Goal: Task Accomplishment & Management: Use online tool/utility

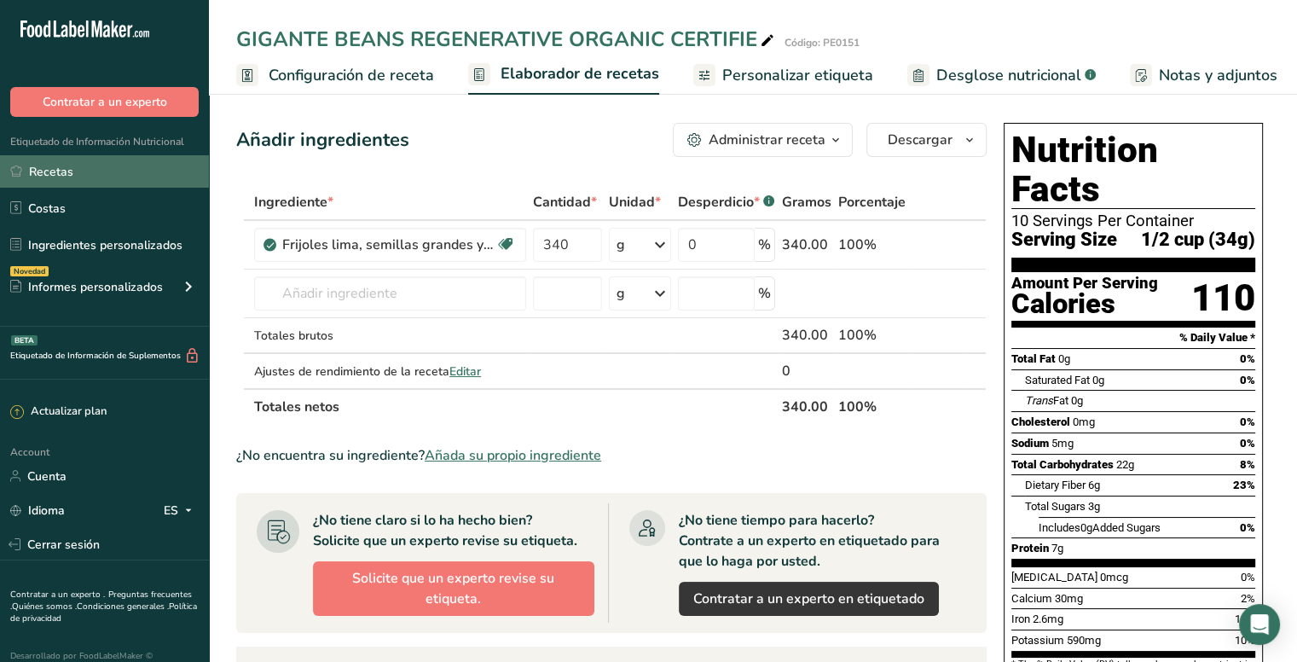
click at [69, 170] on link "Recetas" at bounding box center [104, 171] width 209 height 32
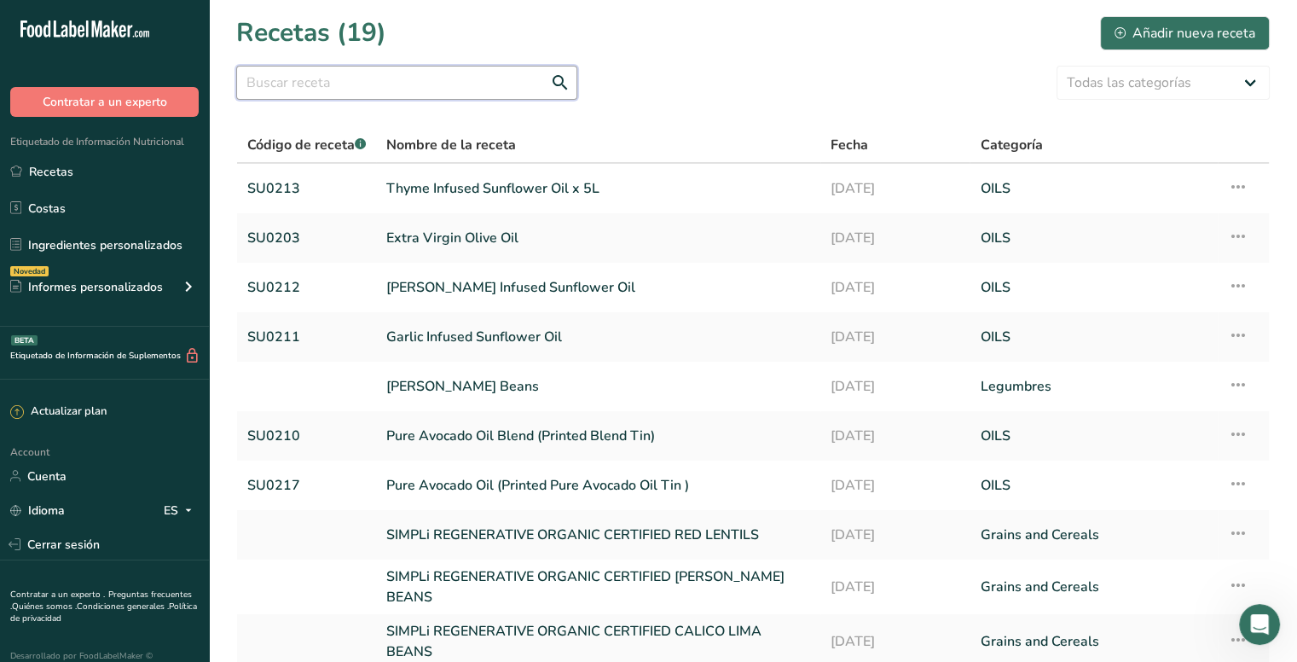
click at [370, 77] on input "text" at bounding box center [406, 83] width 341 height 34
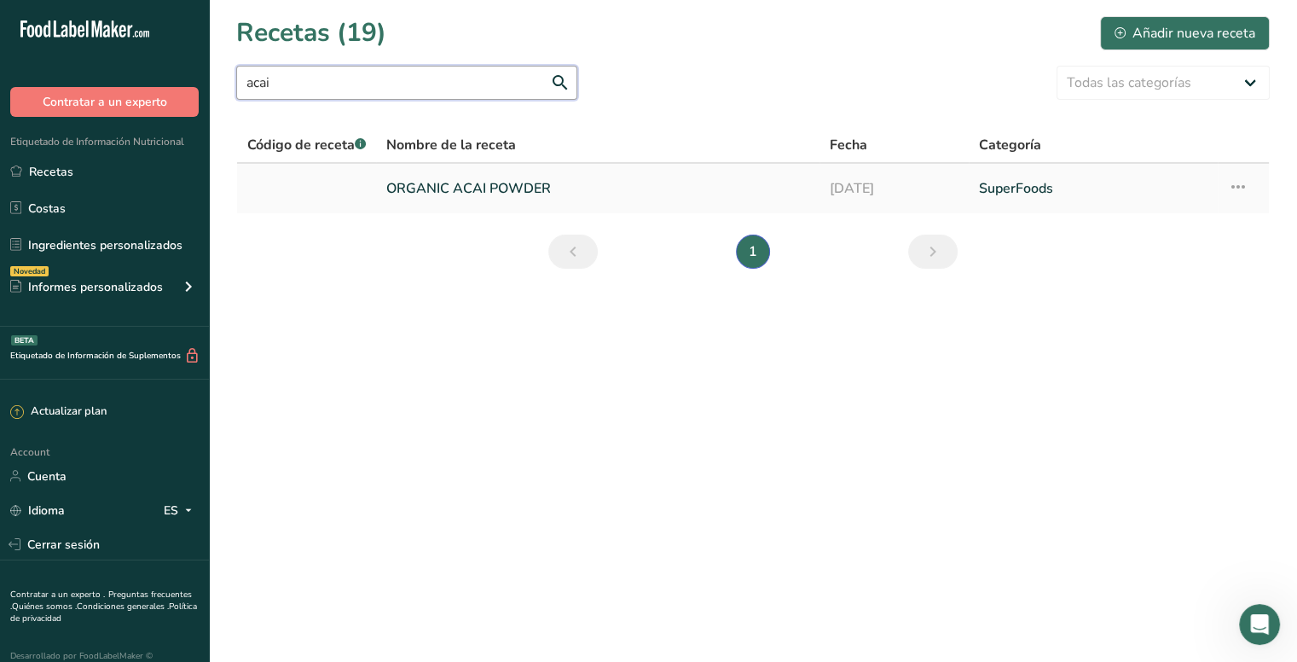
type input "acai"
click at [518, 189] on link "ORGANIC ACAI POWDER" at bounding box center [597, 189] width 423 height 36
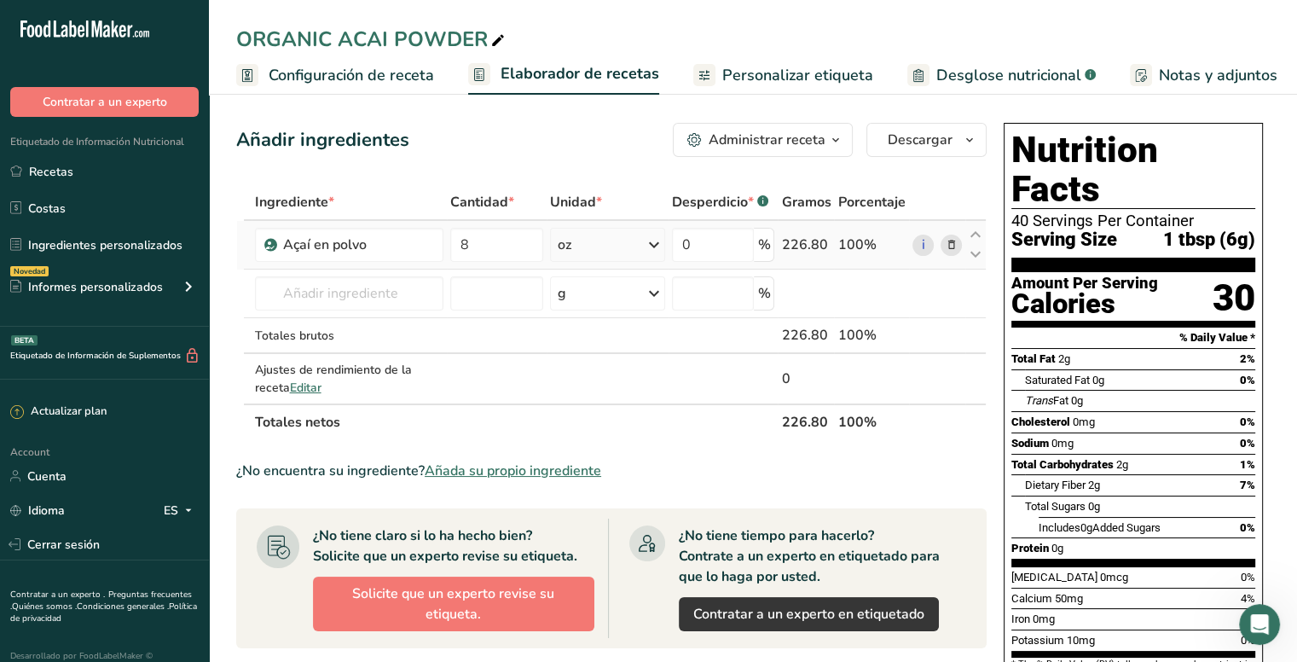
click at [576, 240] on div "oz" at bounding box center [607, 245] width 115 height 34
click at [321, 61] on link "Configuración de receta" at bounding box center [335, 75] width 198 height 38
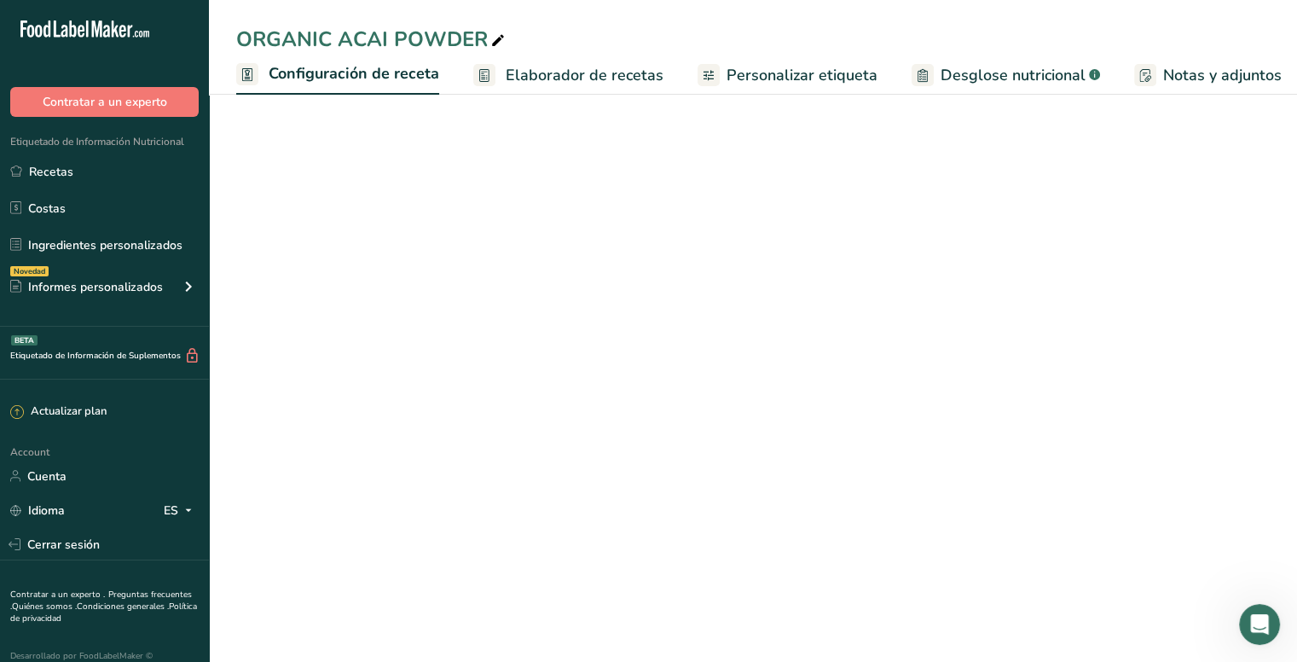
scroll to position [0, 6]
select select "19"
select select "22"
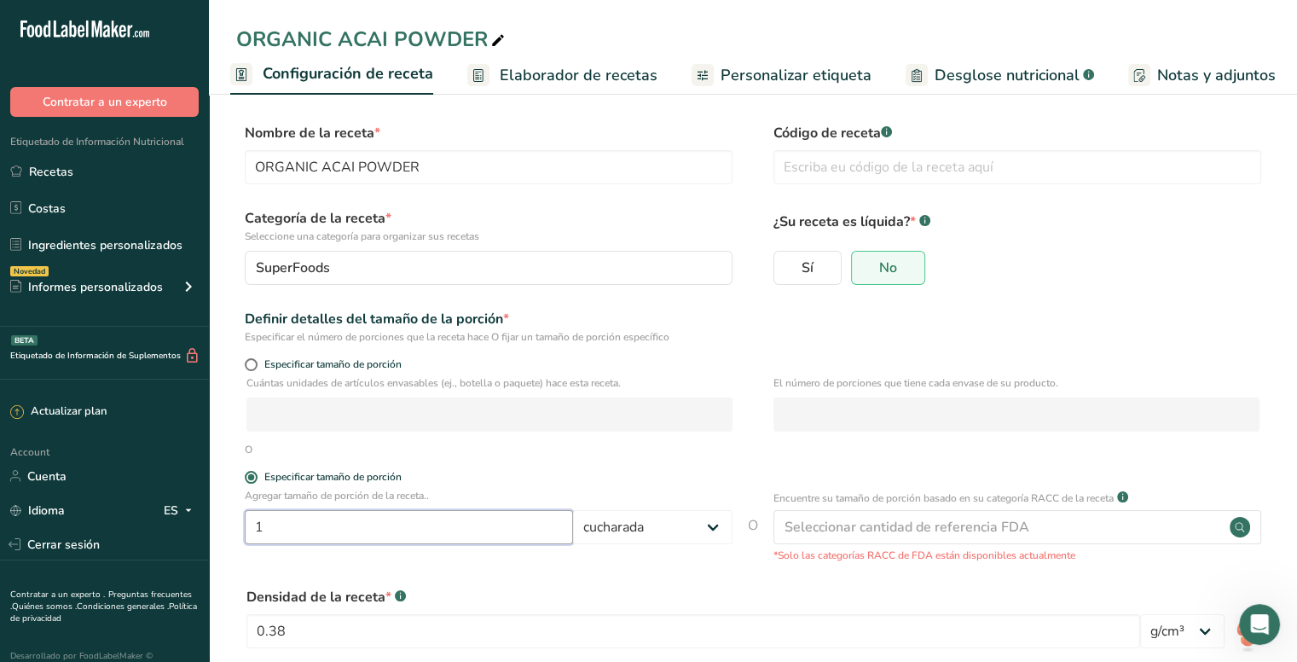
click at [425, 528] on input "1" at bounding box center [409, 527] width 328 height 34
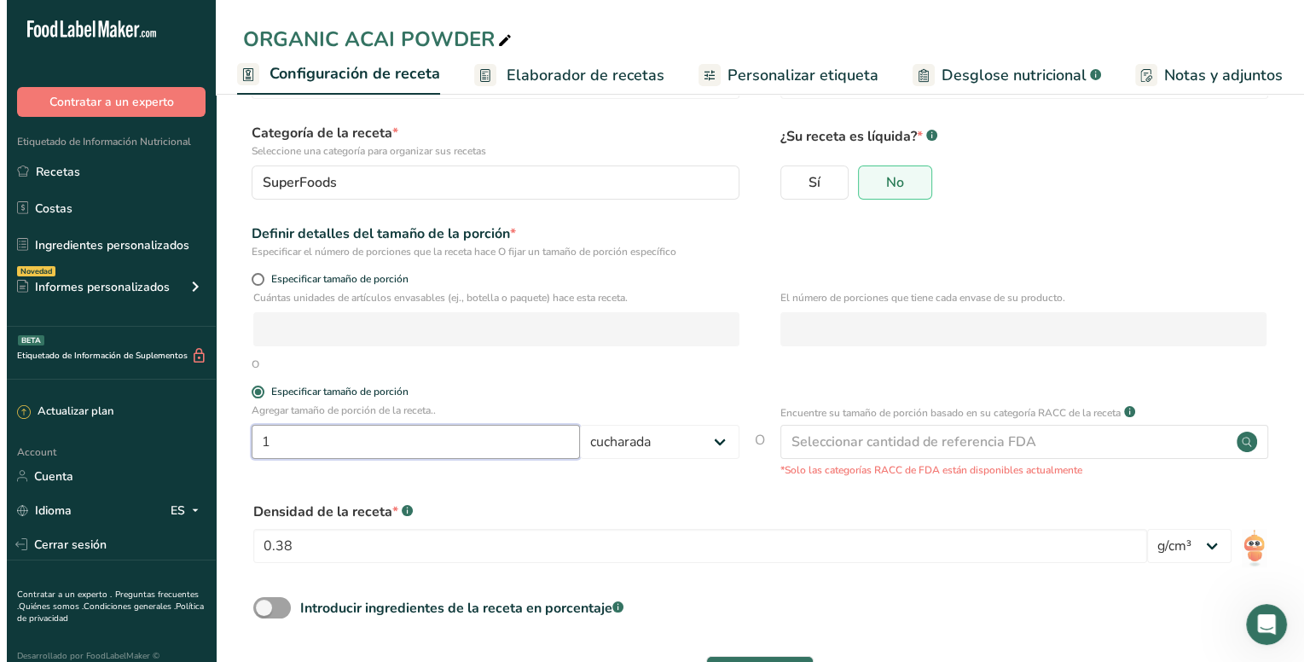
scroll to position [151, 0]
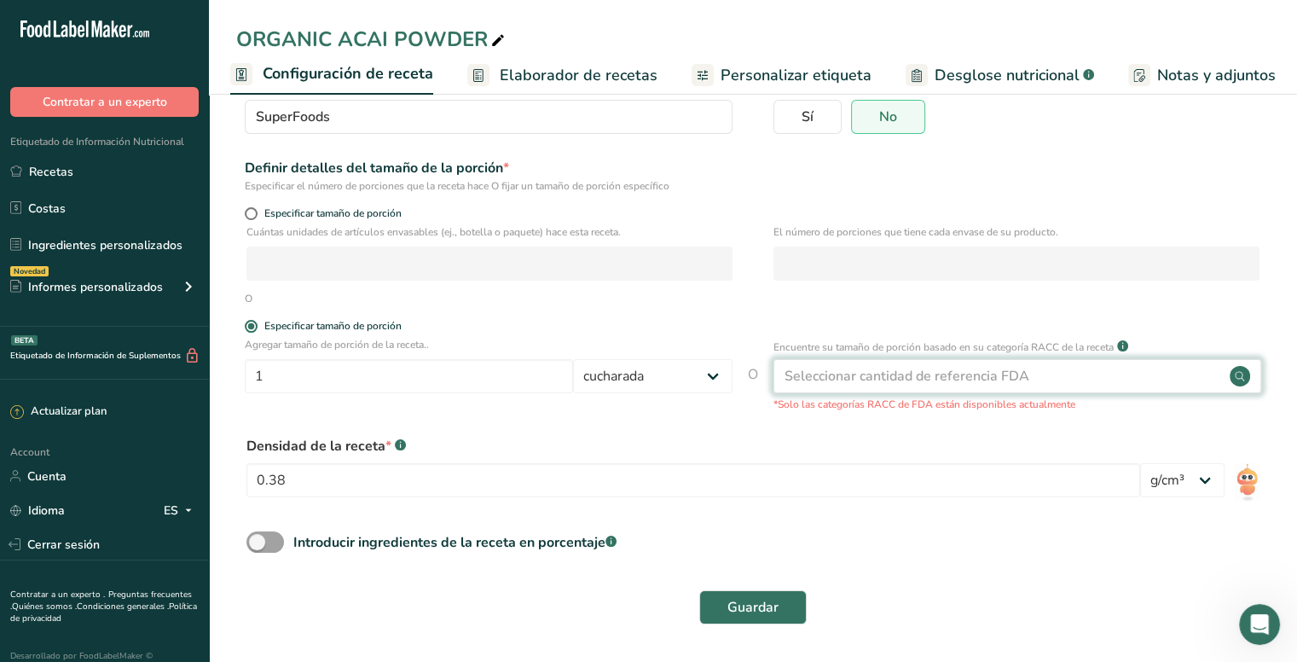
click at [1005, 373] on div "Seleccionar cantidad de referencia FDA" at bounding box center [907, 376] width 245 height 20
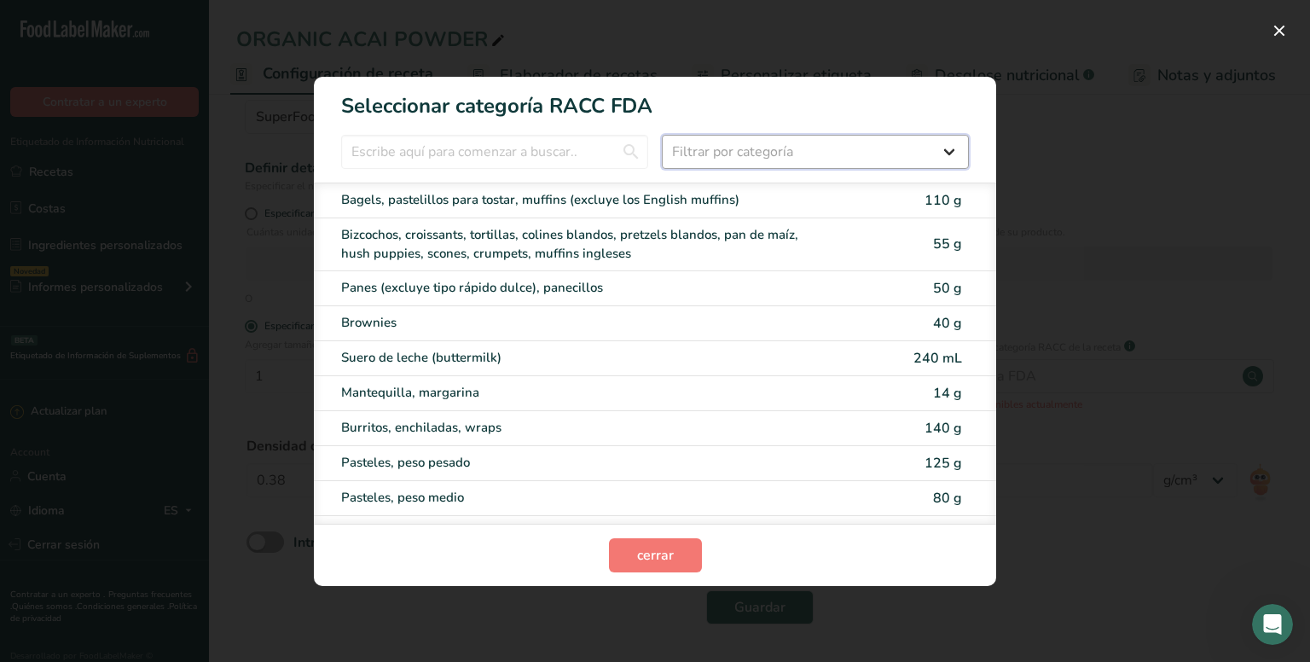
click at [738, 148] on select "Filtrar por categoría Todos Productos de panadería Bebidas Cereales y otros pro…" at bounding box center [815, 152] width 307 height 34
click at [767, 141] on select "Filtrar por categoría Todos Productos de panadería Bebidas Cereales y otros pro…" at bounding box center [815, 152] width 307 height 34
click at [738, 153] on select "Filtrar por categoría Todos Productos de panadería Bebidas Cereales y otros pro…" at bounding box center [815, 152] width 307 height 34
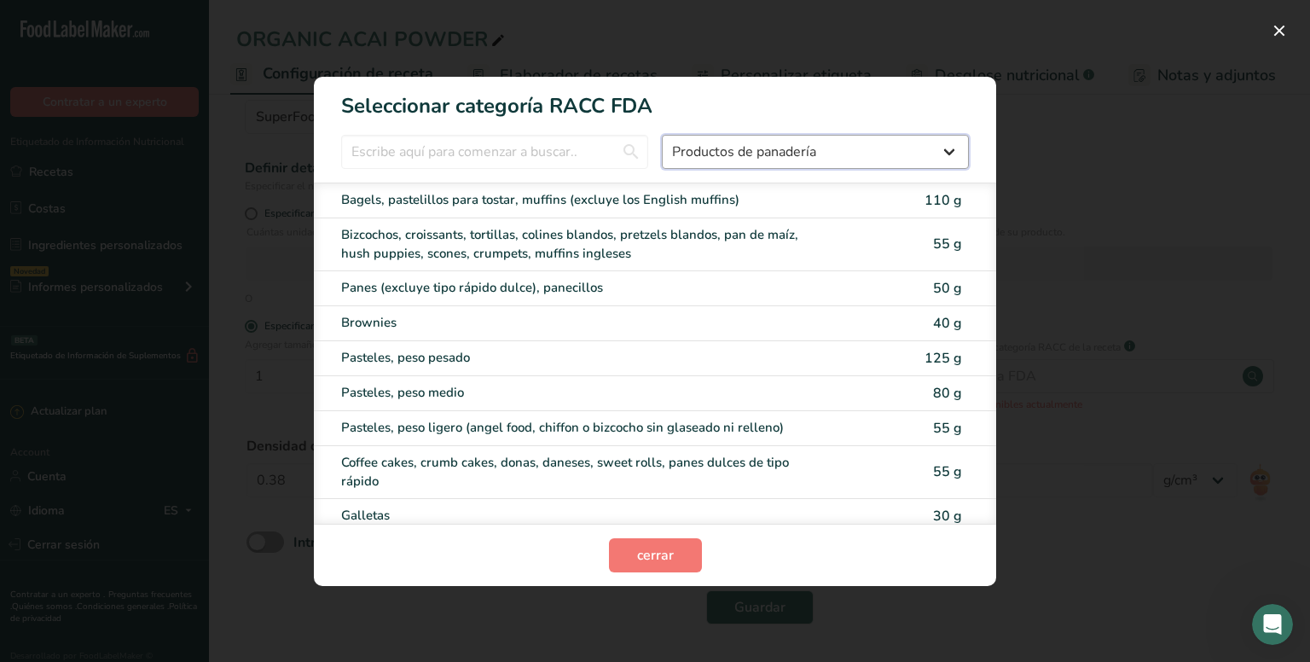
select select "9"
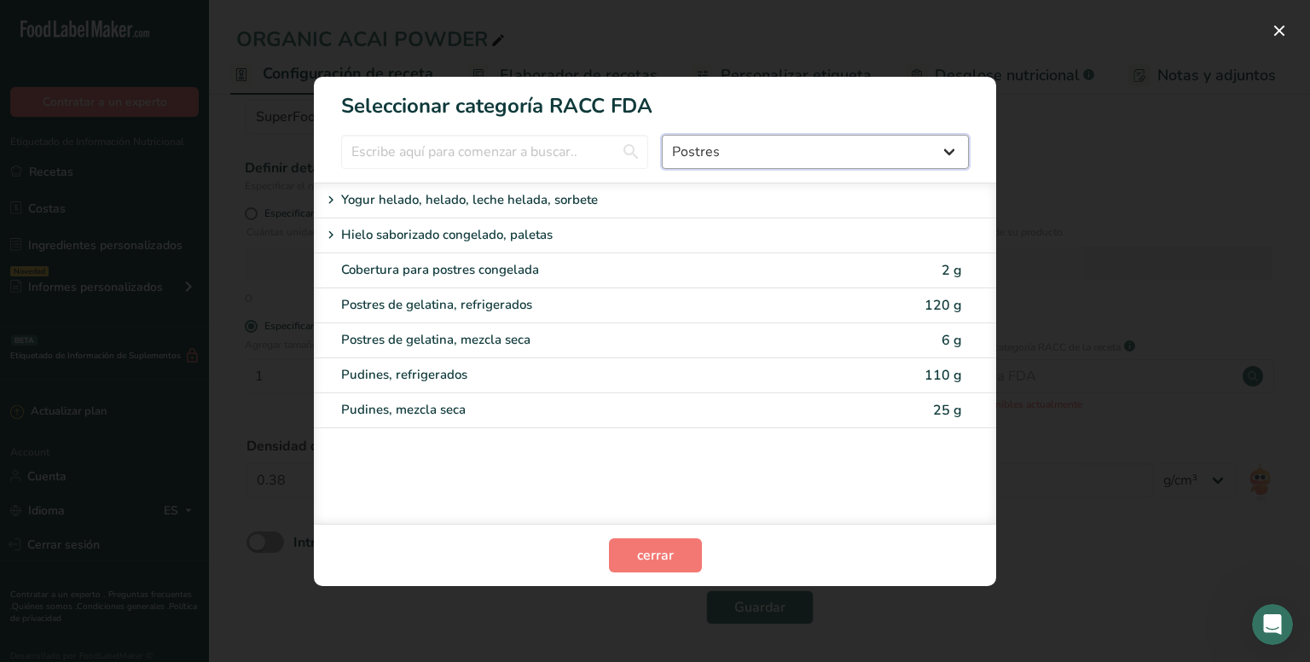
click at [716, 153] on select "Todos Productos de panadería Bebidas Cereales y otros productos de granos Produ…" at bounding box center [815, 152] width 307 height 34
click at [721, 150] on select "Todos Productos de panadería Bebidas Cereales y otros productos de granos Produ…" at bounding box center [815, 152] width 307 height 34
click at [478, 151] on input "RACC Category Selection Modal" at bounding box center [494, 152] width 307 height 34
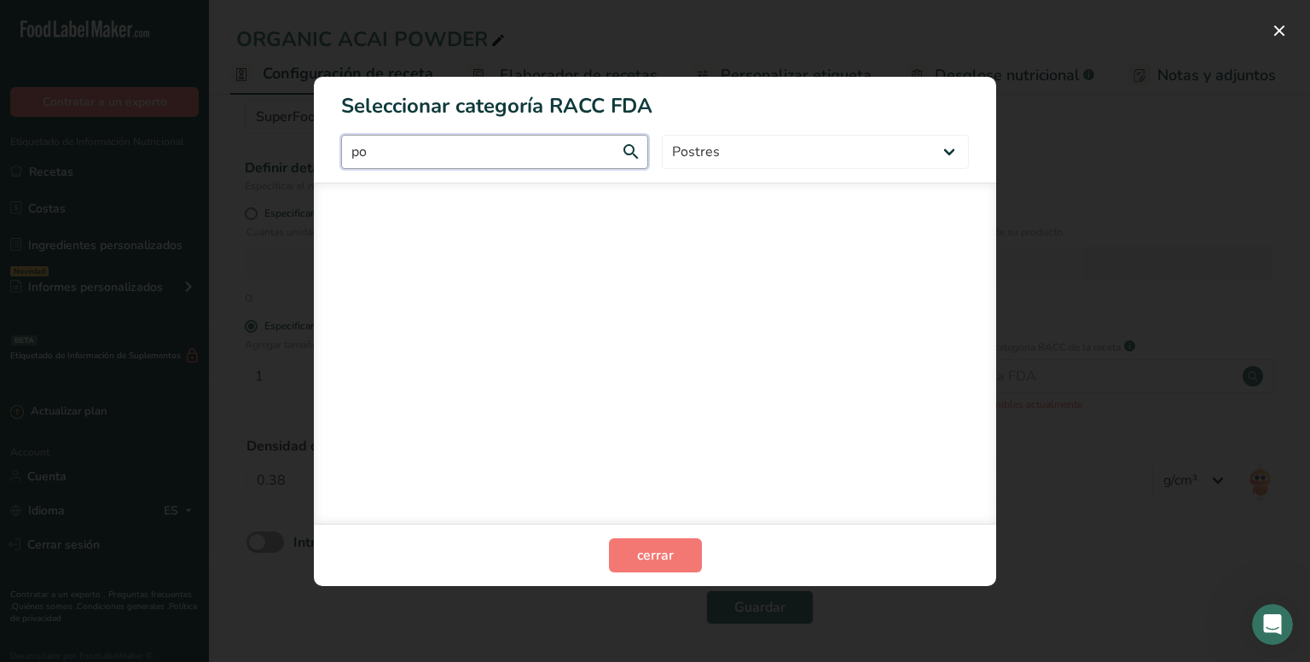
type input "p"
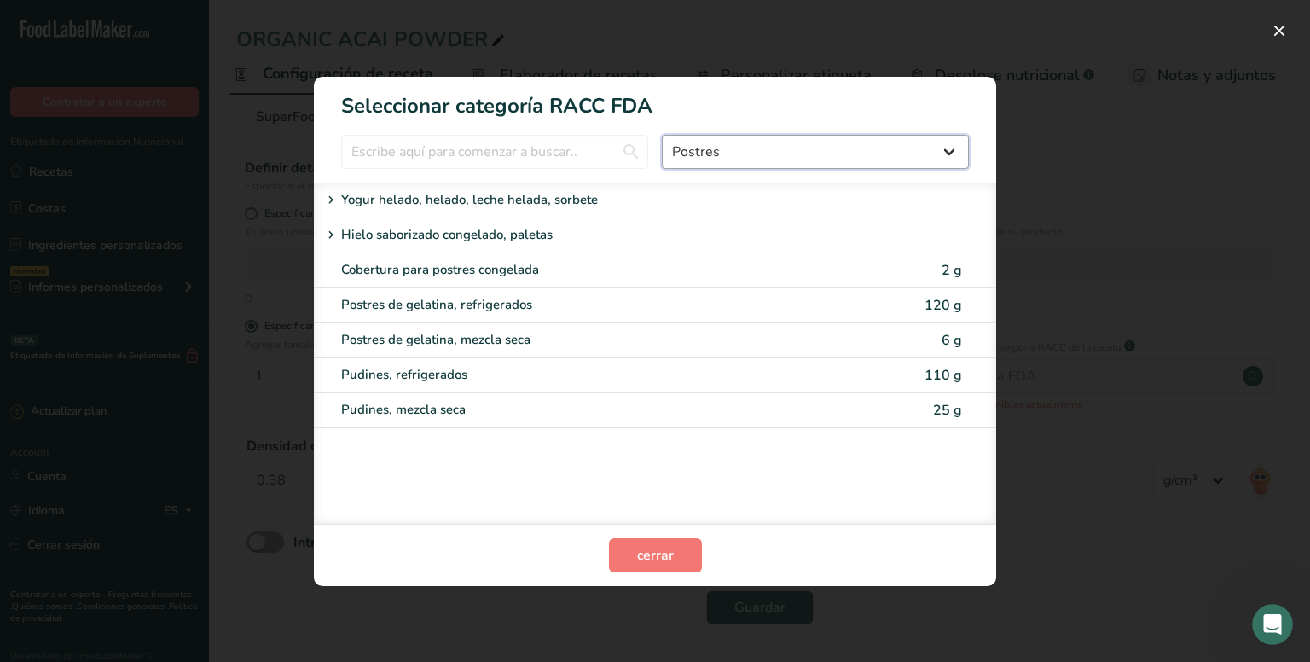
click at [726, 143] on select "Todos Productos de panadería Bebidas Cereales y otros productos de granos Produ…" at bounding box center [815, 152] width 307 height 34
select select "27"
click at [662, 135] on select "Todos Productos de panadería Bebidas Cereales y otros productos de granos Produ…" at bounding box center [815, 152] width 307 height 34
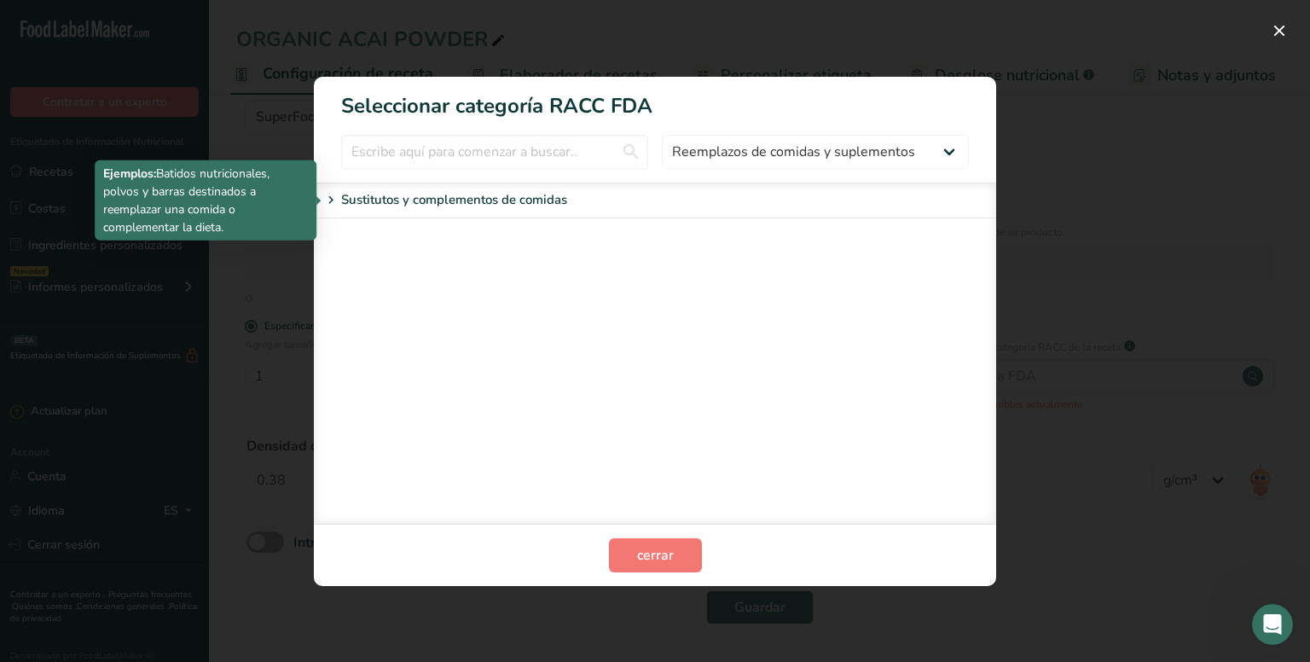
click at [519, 200] on p "Sustitutos y complementos de comidas" at bounding box center [454, 200] width 226 height 20
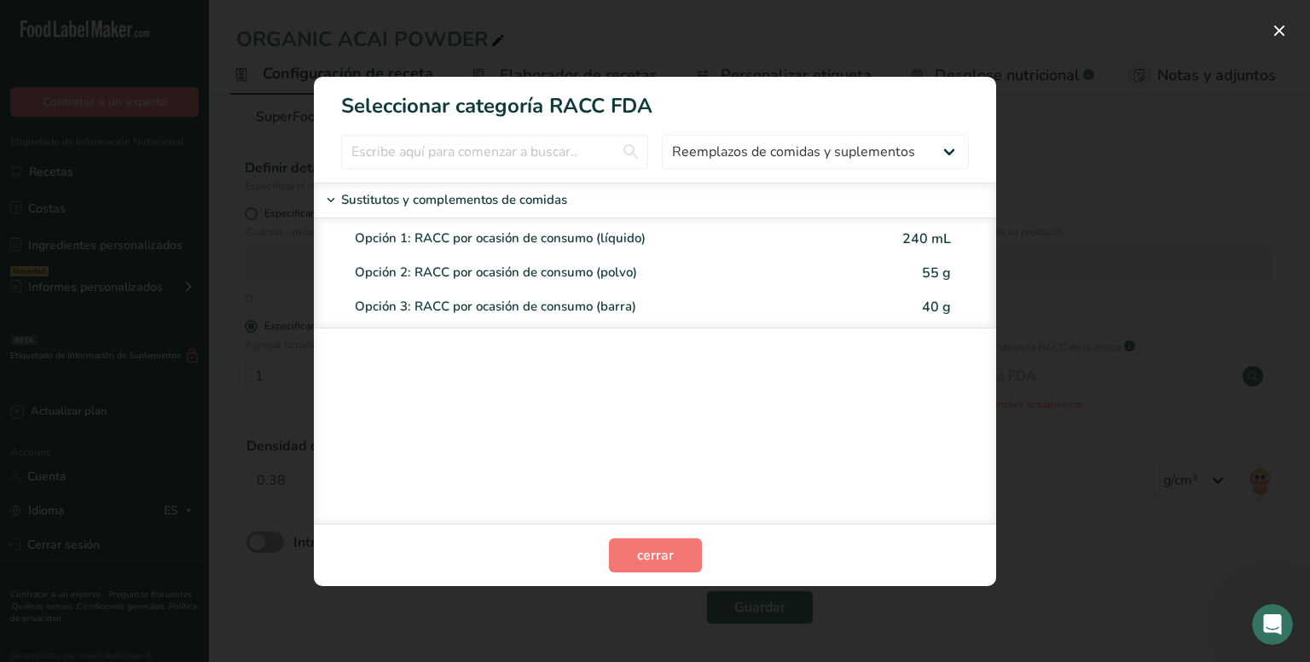
click at [516, 268] on div "Opción 2: RACC por ocasión de consumo (polvo)" at bounding box center [627, 273] width 545 height 20
type input "55"
select select "0"
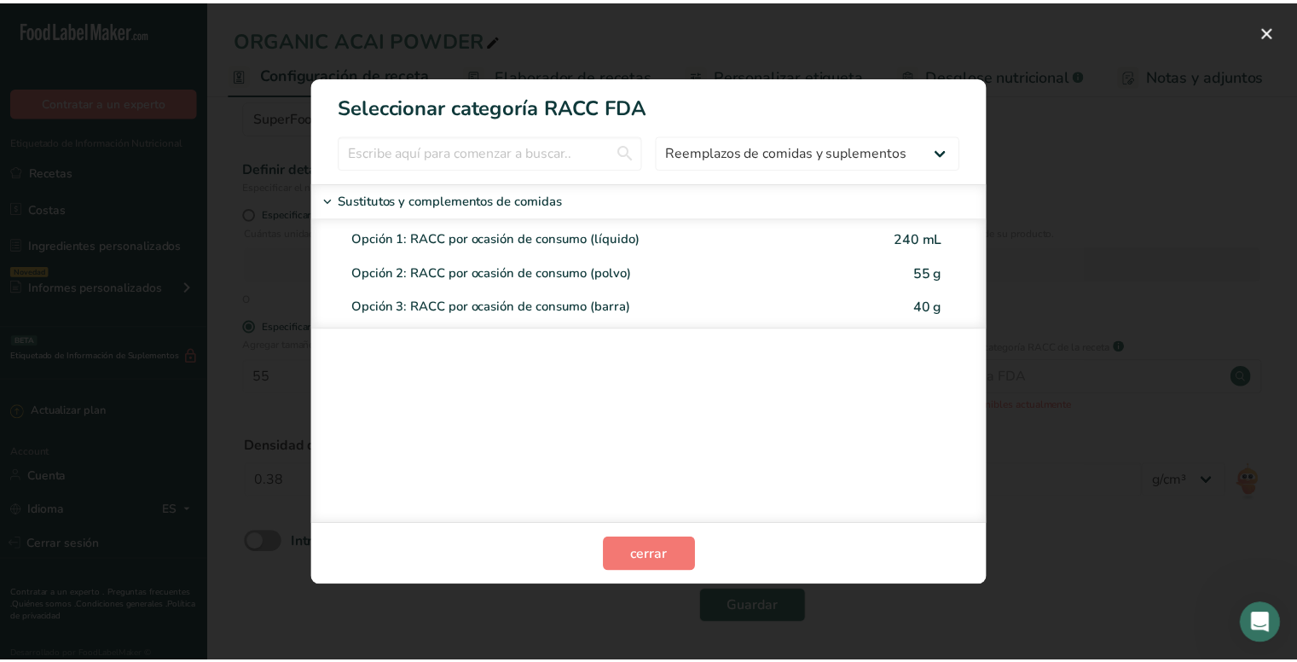
scroll to position [45, 0]
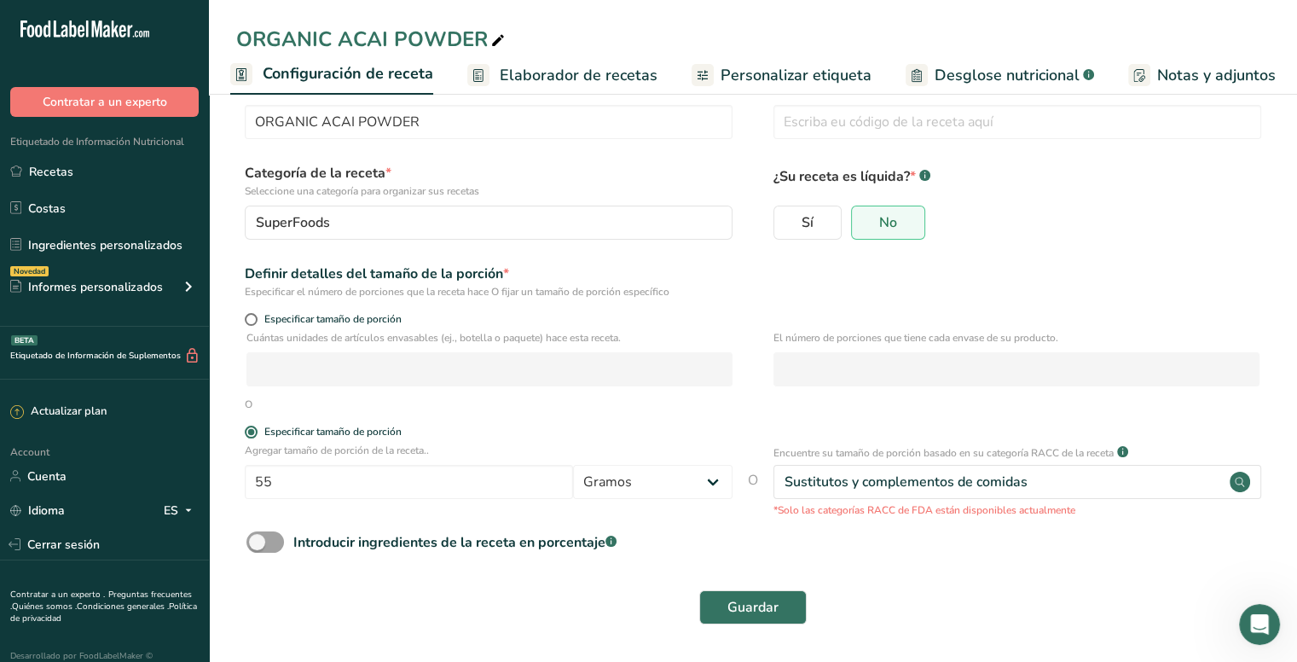
click at [339, 79] on span "Configuración de receta" at bounding box center [348, 73] width 171 height 23
click at [583, 66] on span "Elaborador de recetas" at bounding box center [579, 75] width 158 height 23
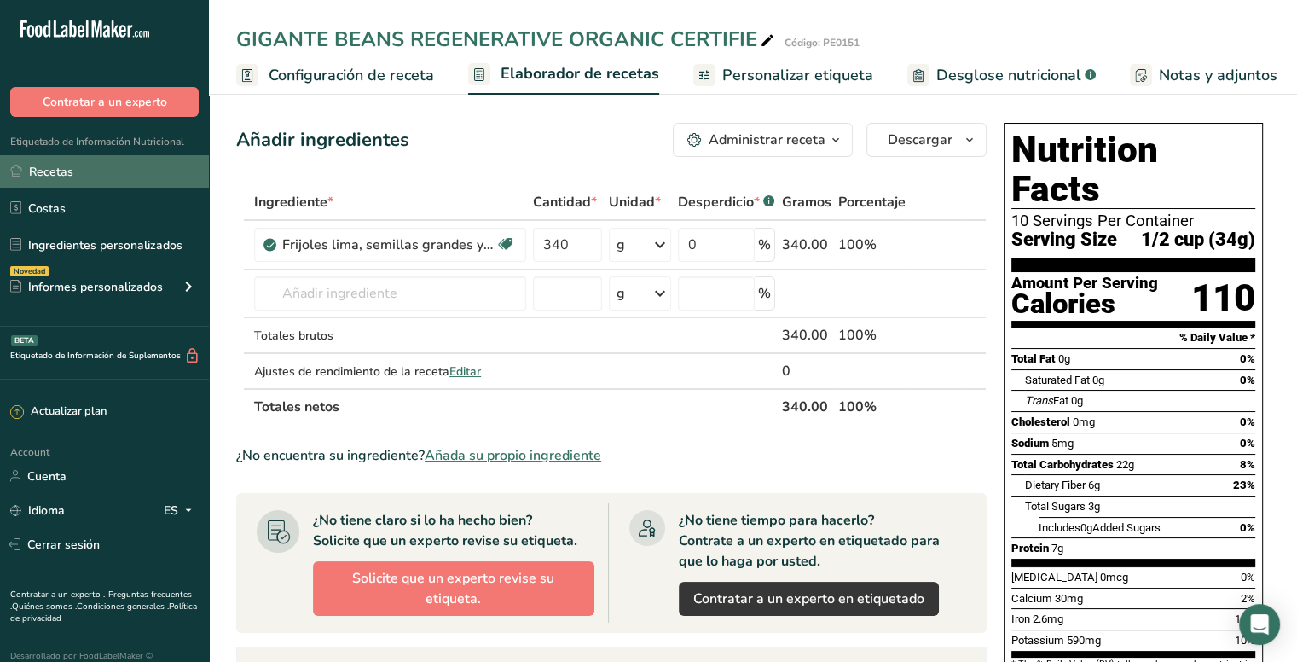
click at [56, 165] on link "Recetas" at bounding box center [104, 171] width 209 height 32
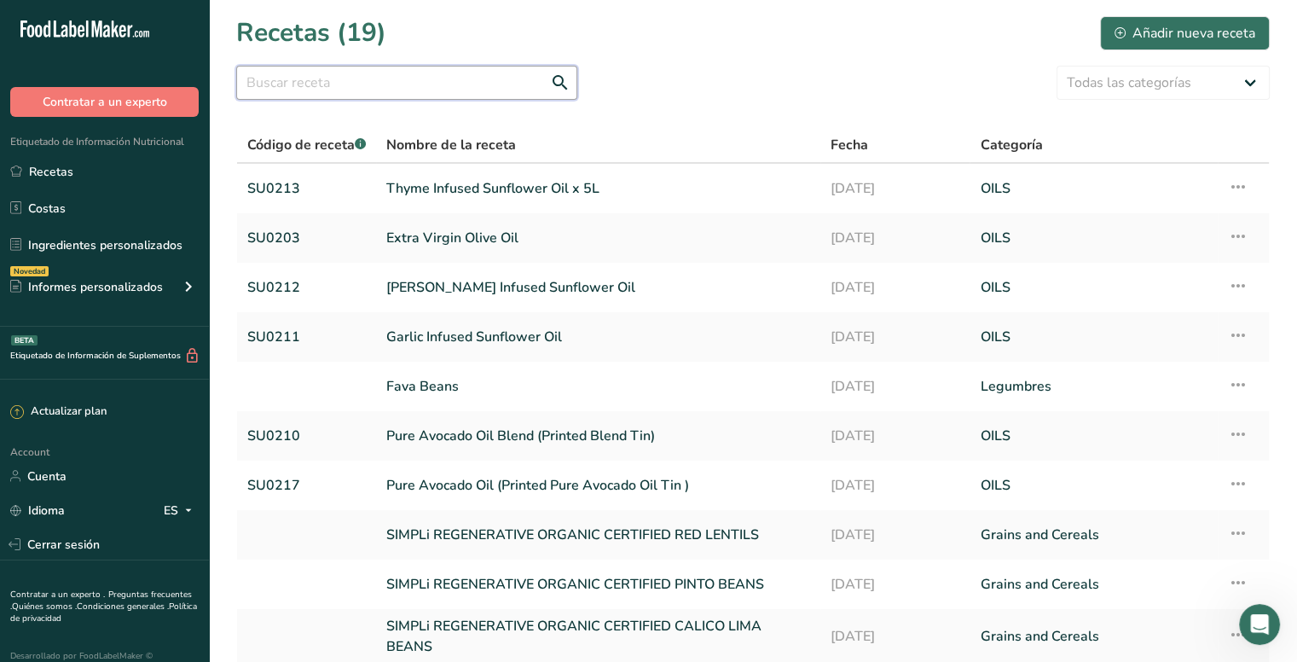
click at [426, 86] on input "text" at bounding box center [406, 83] width 341 height 34
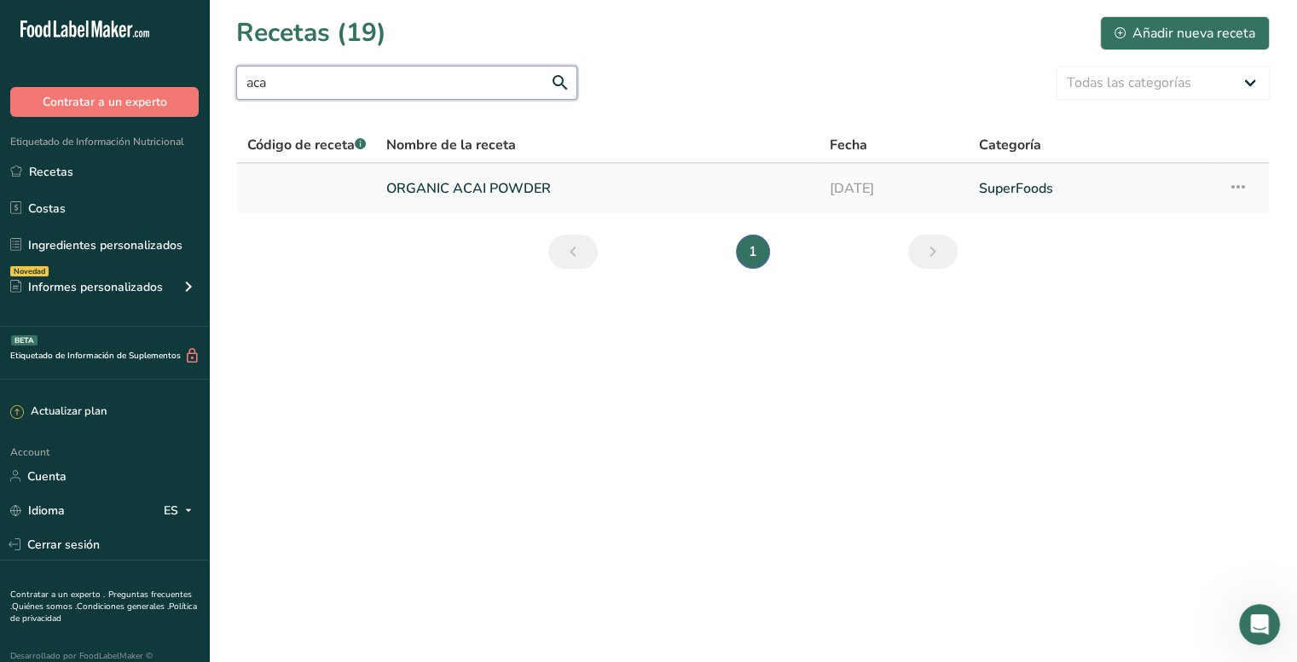
type input "aca"
click at [1236, 186] on icon at bounding box center [1238, 186] width 20 height 31
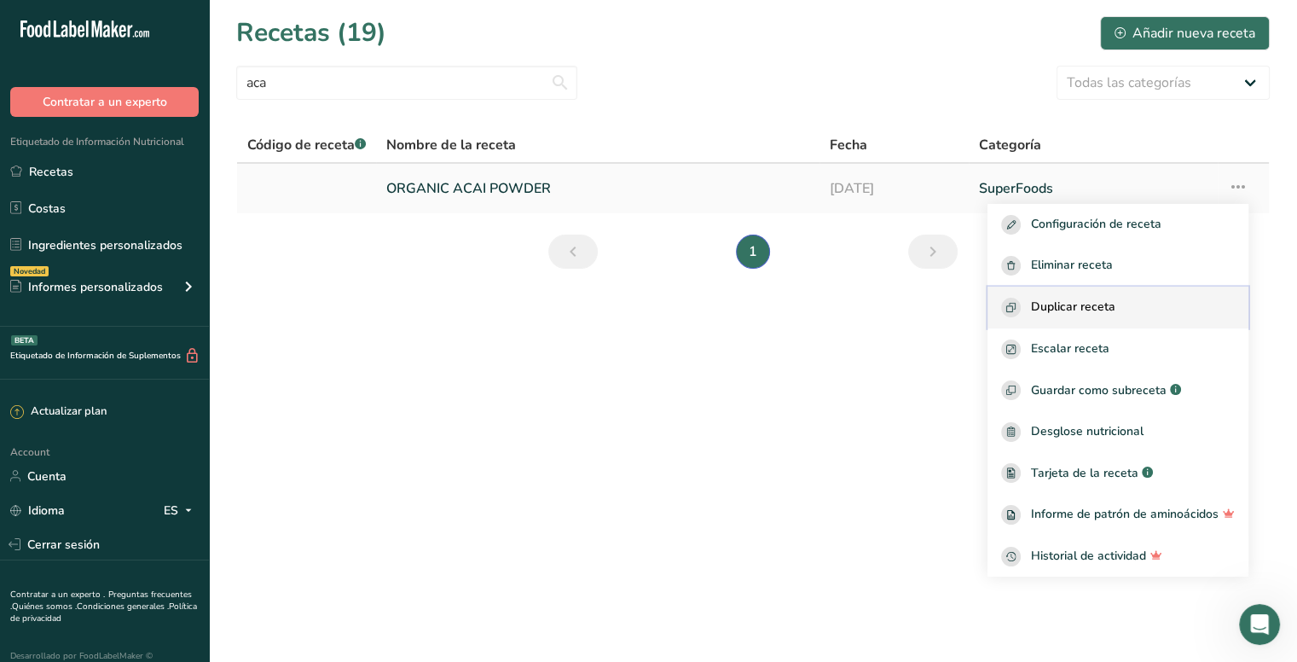
click at [1116, 298] on div "Duplicar receta" at bounding box center [1118, 308] width 234 height 20
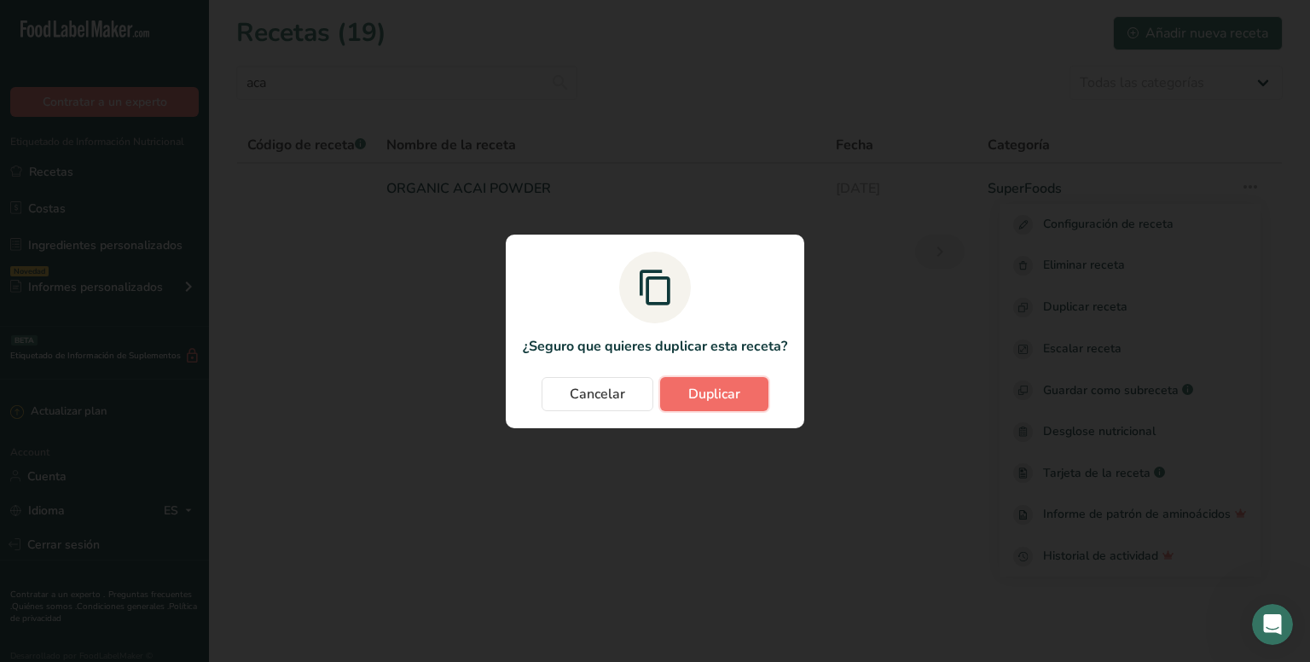
click at [712, 386] on span "Duplicar" at bounding box center [714, 394] width 52 height 20
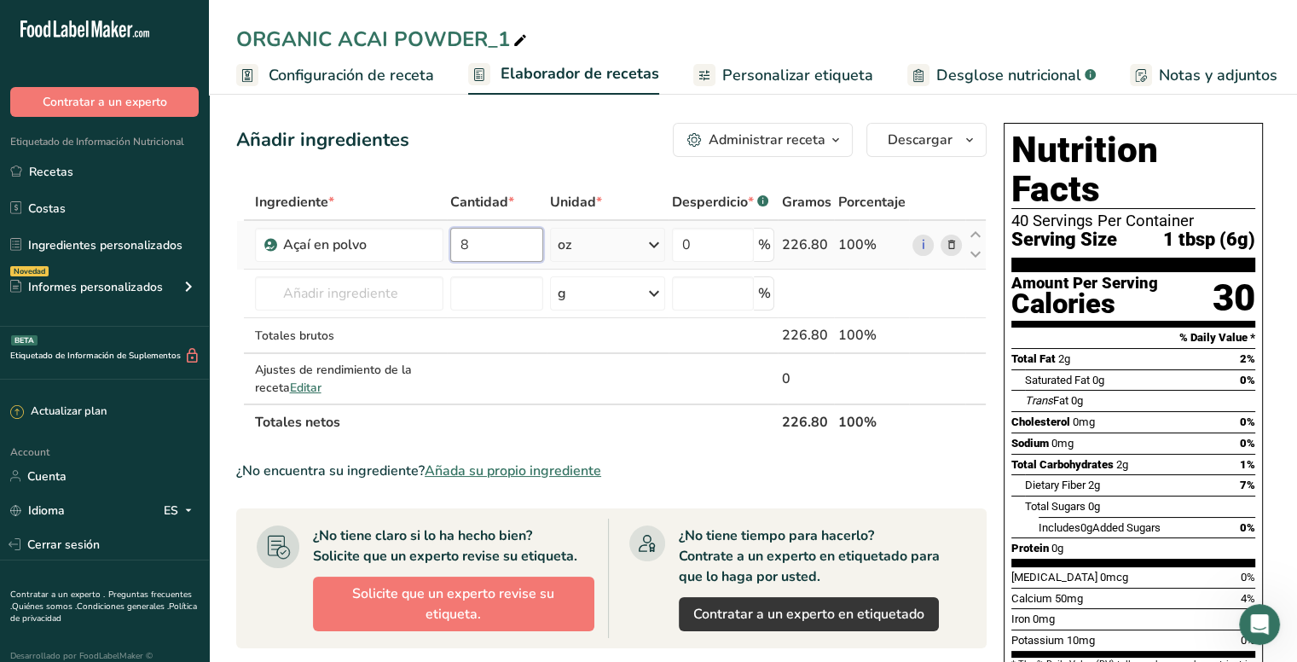
click at [491, 245] on input "8" at bounding box center [496, 245] width 93 height 34
type input "4"
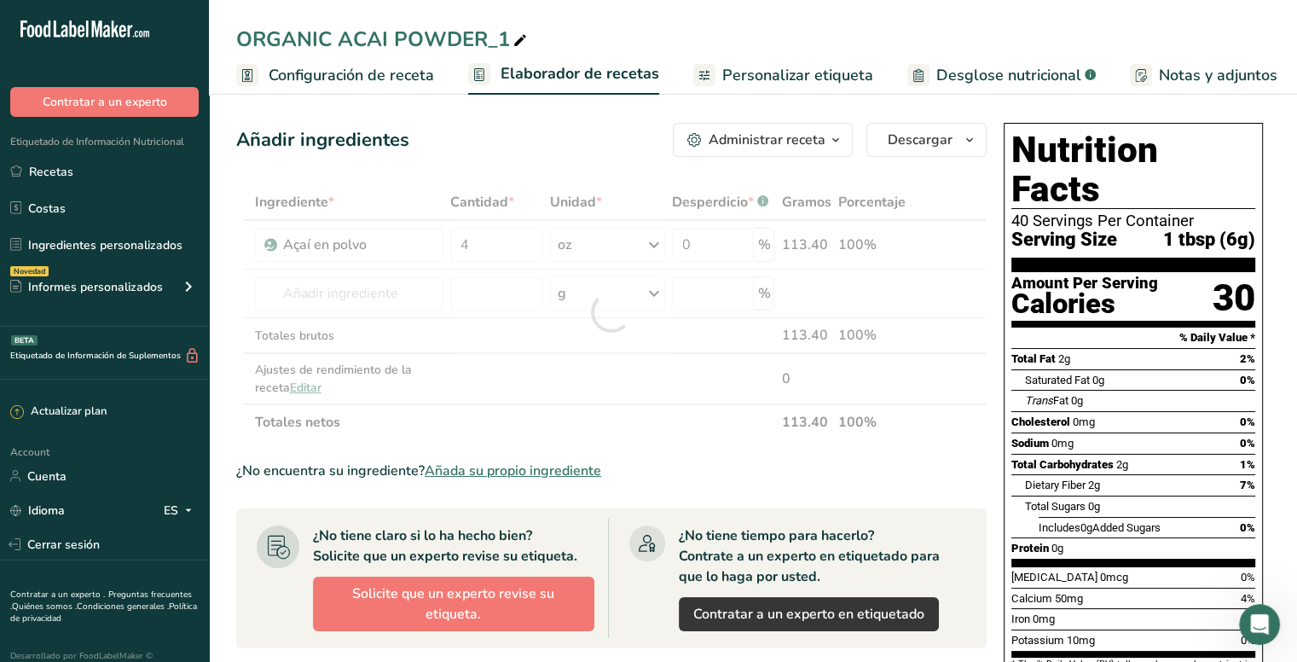
click at [600, 148] on div "Añadir ingredientes Administrar receta Eliminar receta Duplicar receta Escalar …" at bounding box center [611, 140] width 750 height 34
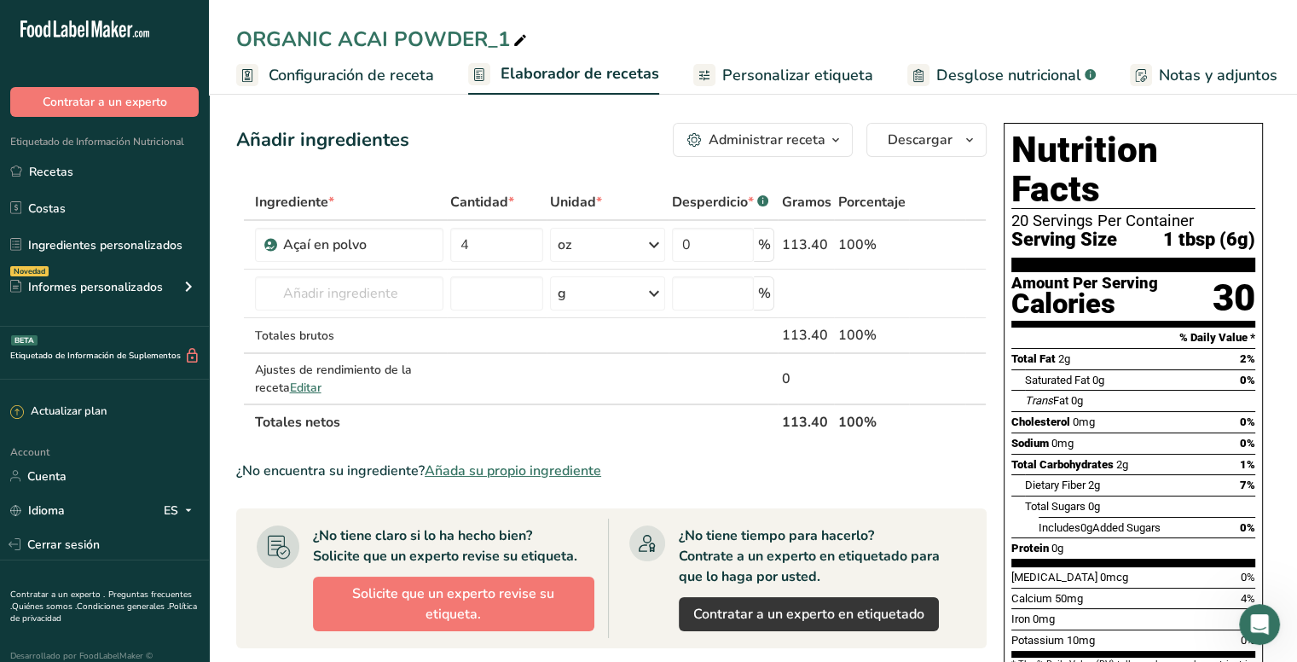
click at [777, 72] on span "Personalizar etiqueta" at bounding box center [797, 75] width 151 height 23
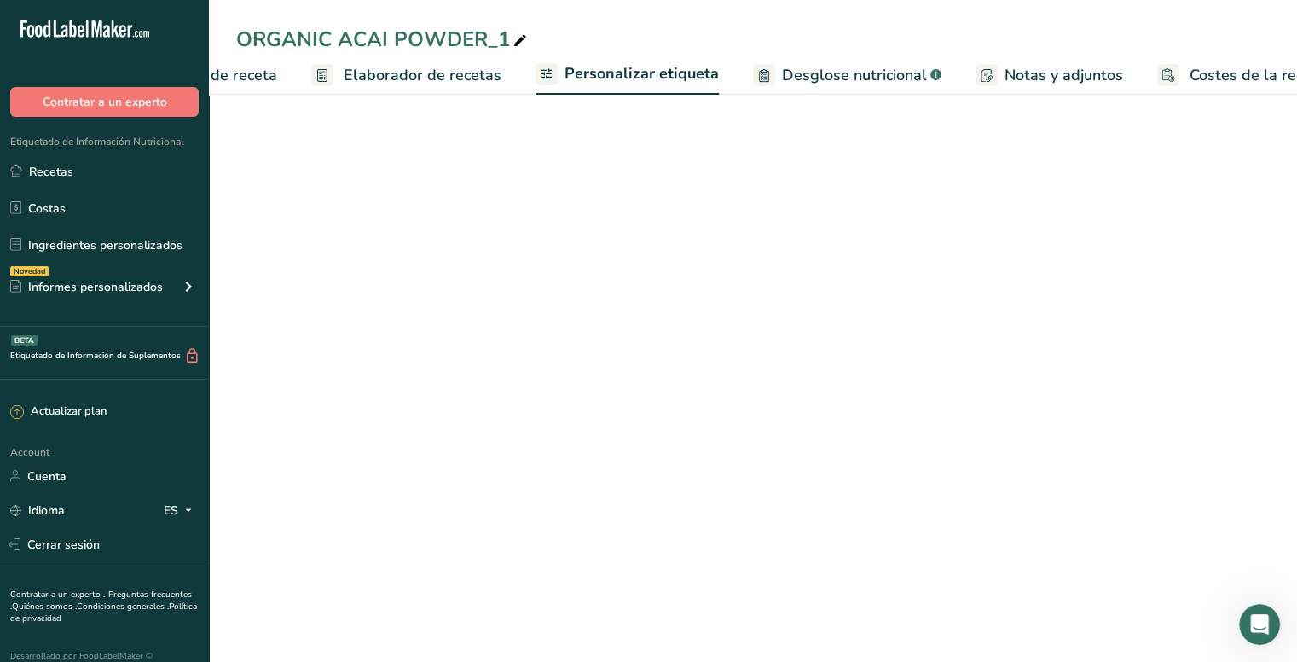
scroll to position [0, 205]
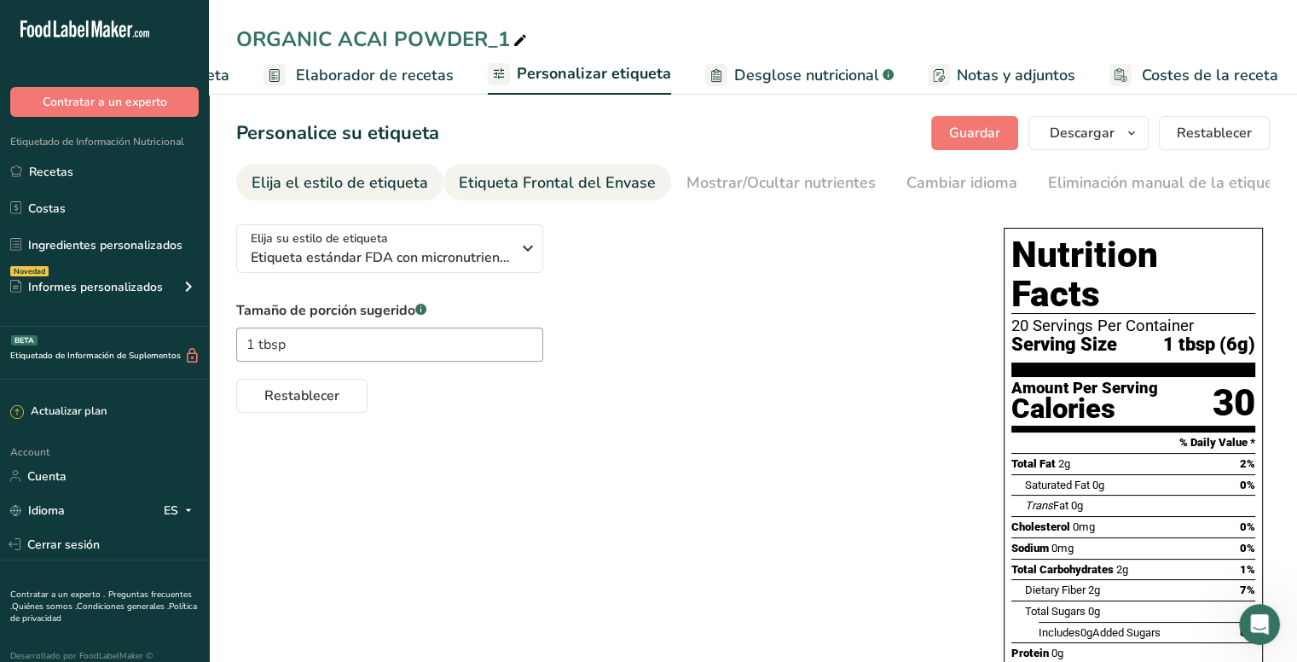
click at [513, 171] on div "Etiqueta Frontal del Envase" at bounding box center [557, 182] width 197 height 23
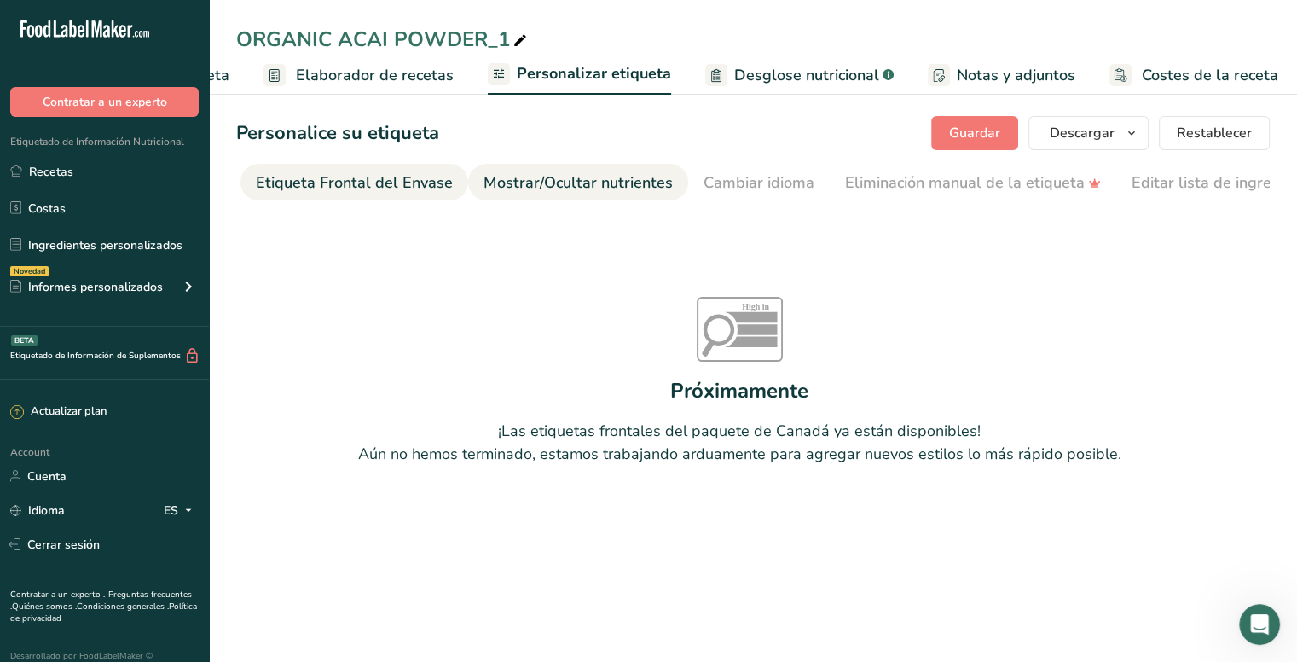
click at [609, 182] on div "Mostrar/Ocultar nutrientes" at bounding box center [577, 182] width 189 height 23
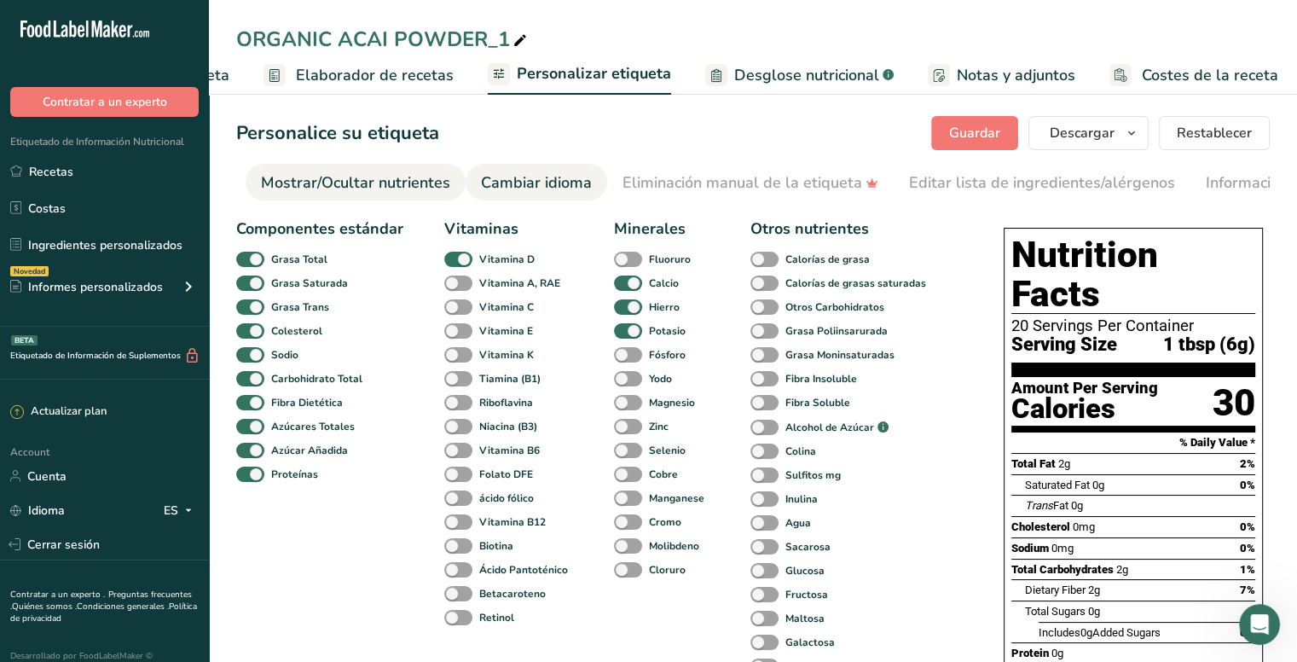
click at [552, 177] on div "Cambiar idioma" at bounding box center [536, 182] width 111 height 23
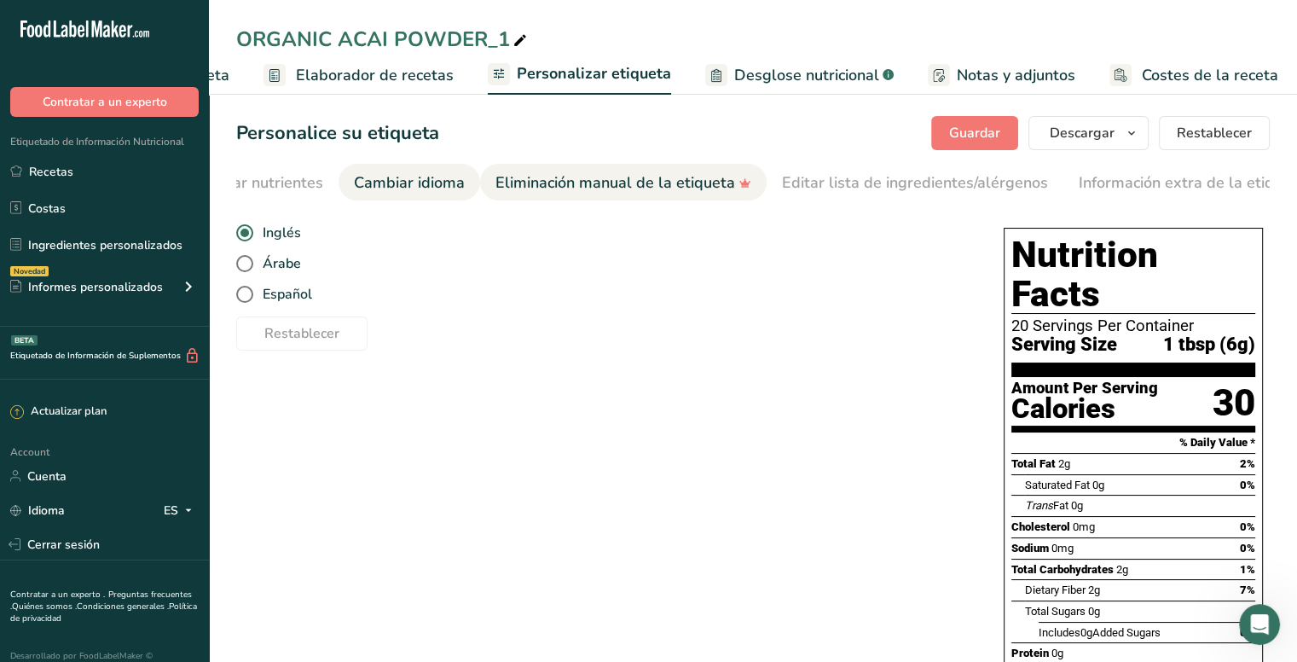
scroll to position [0, 578]
click at [565, 174] on div "Eliminación manual de la etiqueta" at bounding box center [598, 182] width 256 height 23
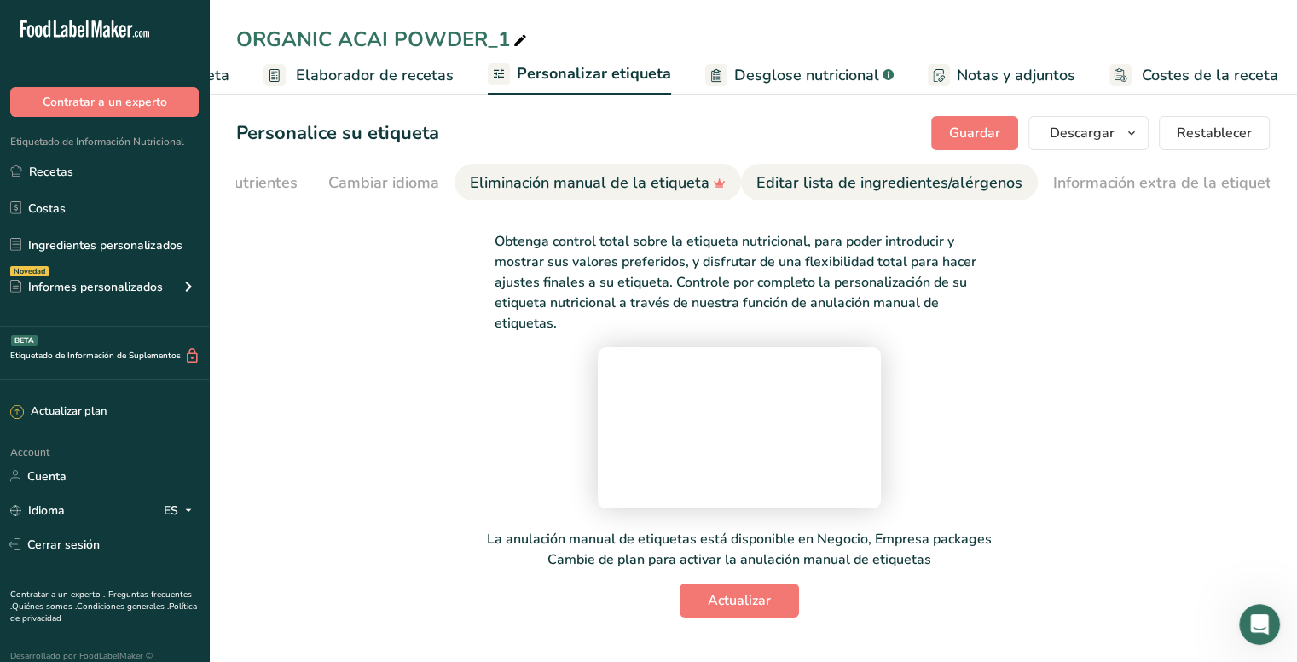
click at [804, 174] on div "Editar lista de ingredientes/alérgenos" at bounding box center [889, 182] width 266 height 23
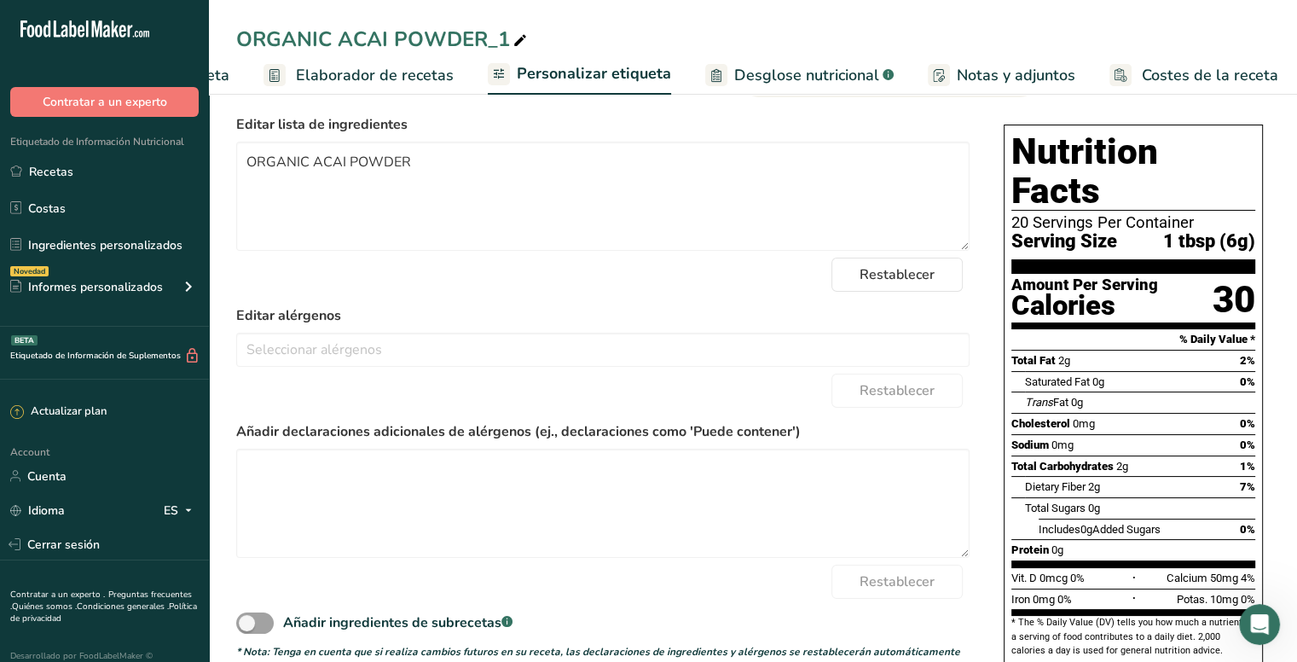
scroll to position [0, 0]
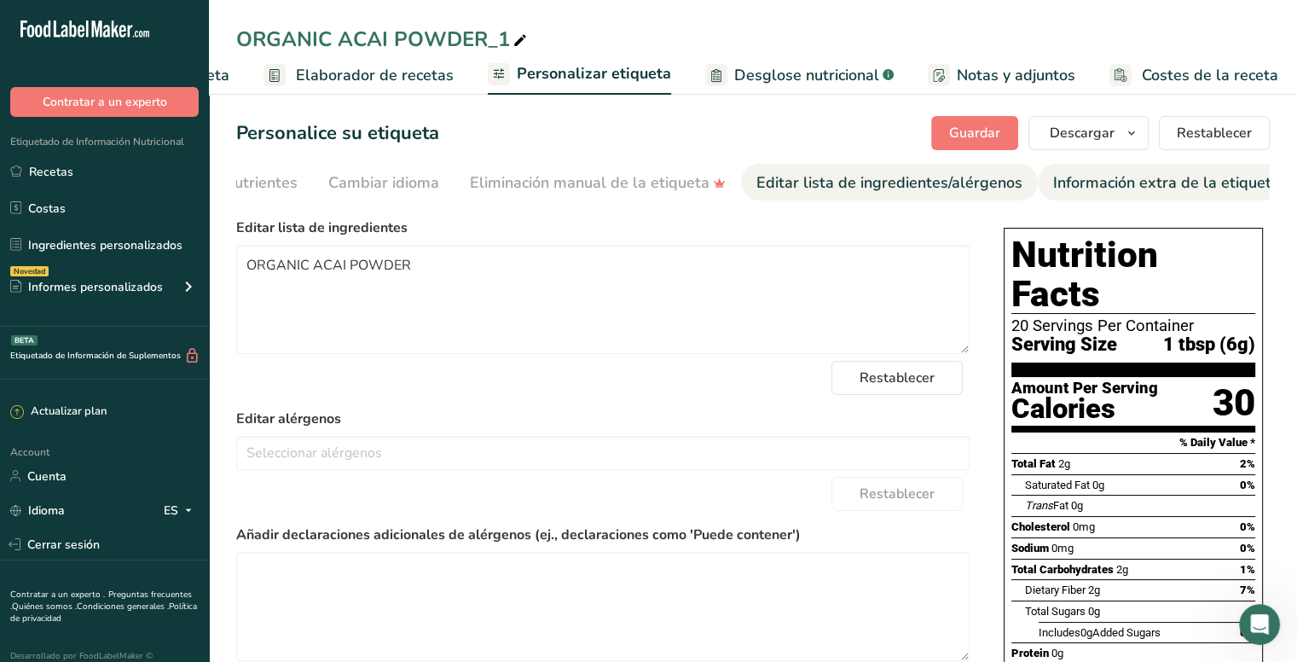
click at [1155, 180] on div "Información extra de la etiqueta" at bounding box center [1166, 182] width 227 height 23
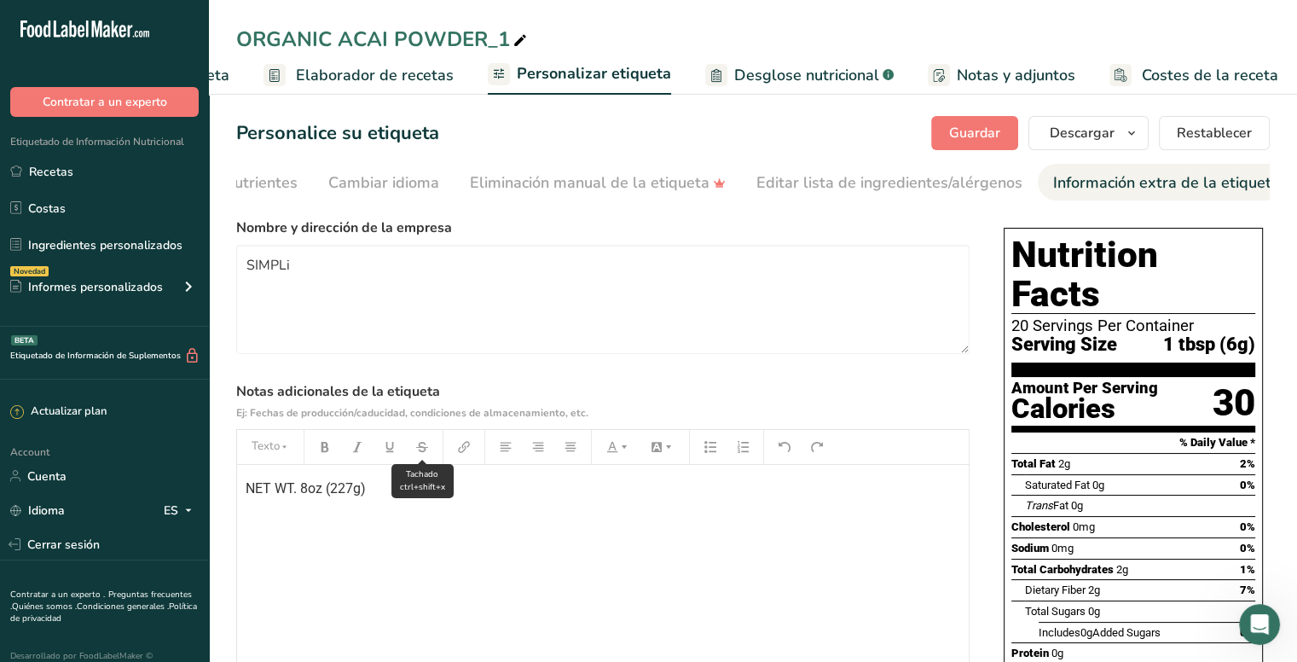
scroll to position [85, 0]
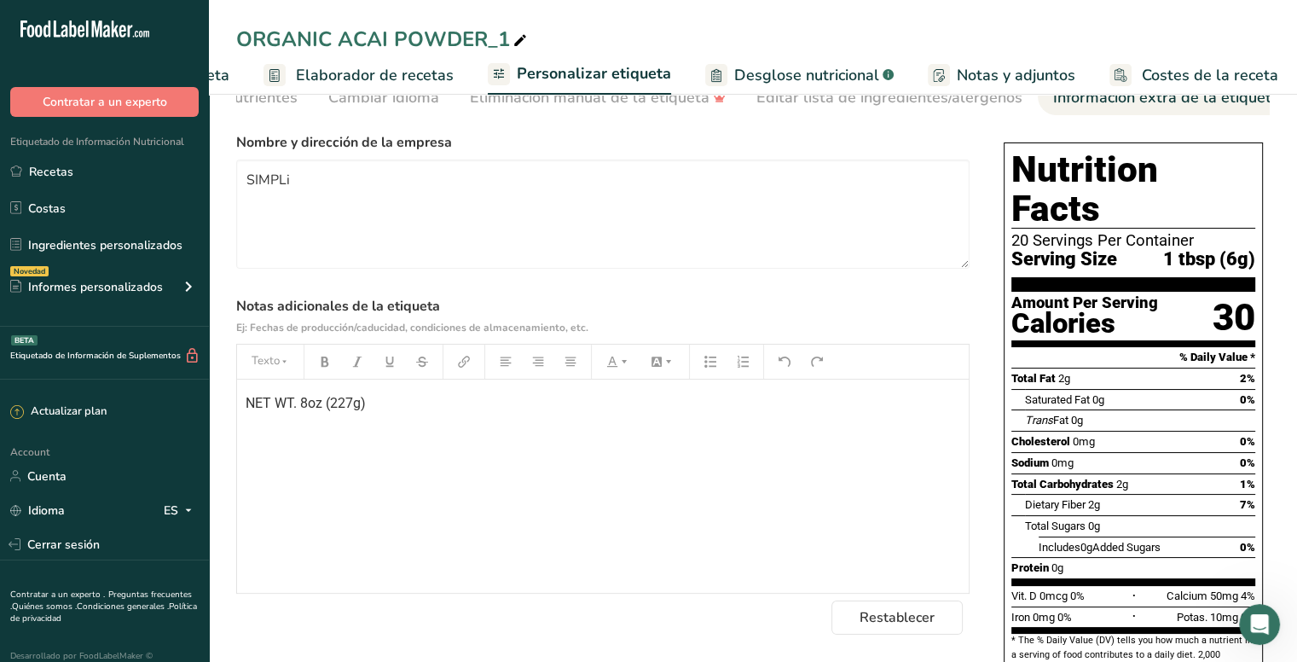
click at [310, 405] on span "NET WT. 8oz (227g)" at bounding box center [306, 403] width 120 height 16
click at [660, 460] on div "NET WT. 4oz (113.4g)" at bounding box center [603, 485] width 732 height 213
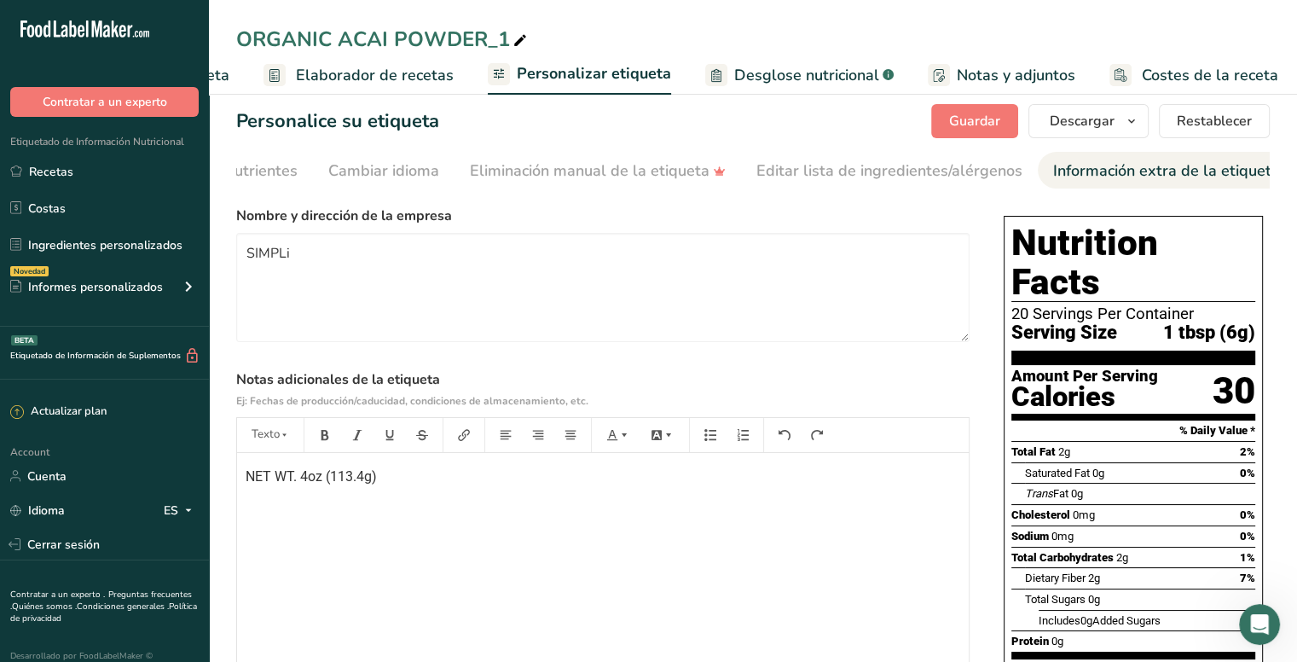
scroll to position [0, 0]
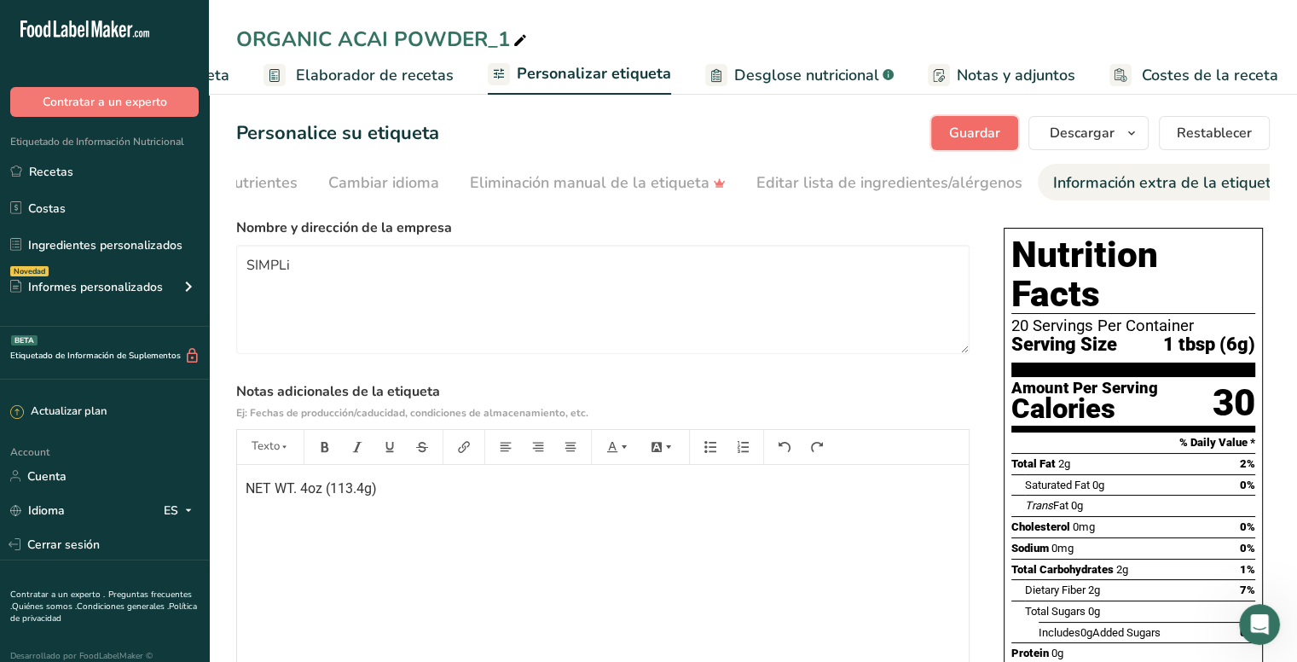
click at [978, 134] on span "Guardar" at bounding box center [974, 133] width 51 height 20
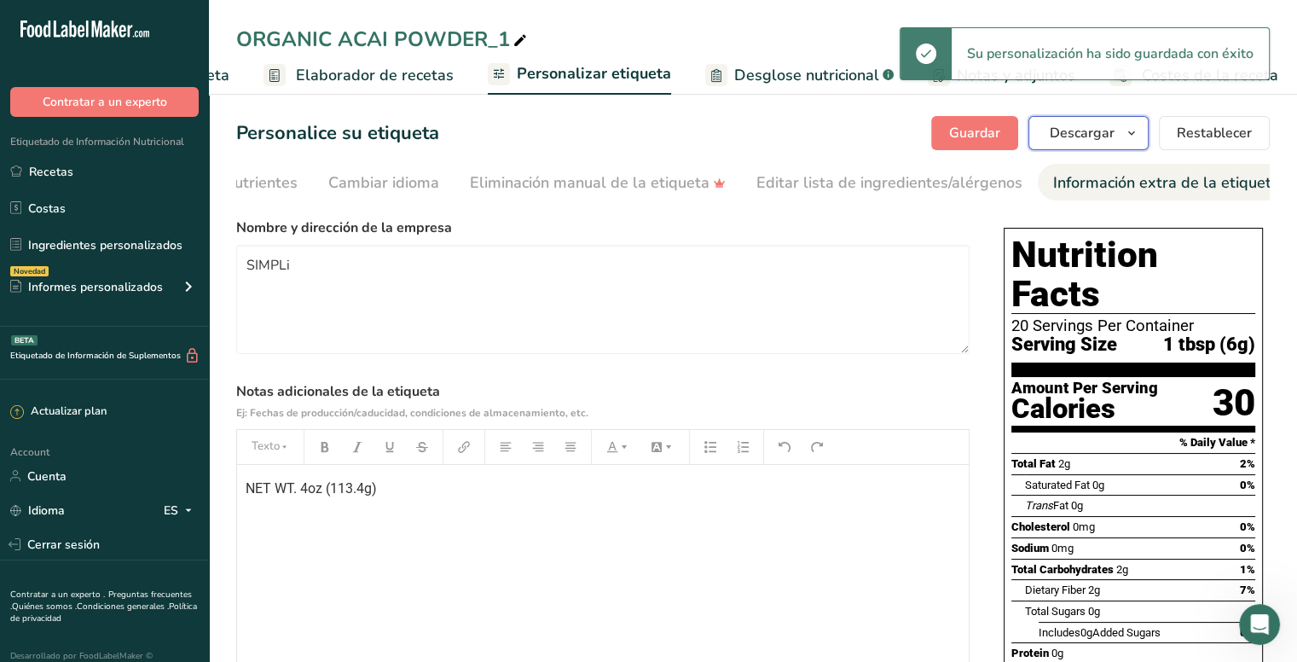
click at [1135, 127] on icon "button" at bounding box center [1132, 133] width 14 height 21
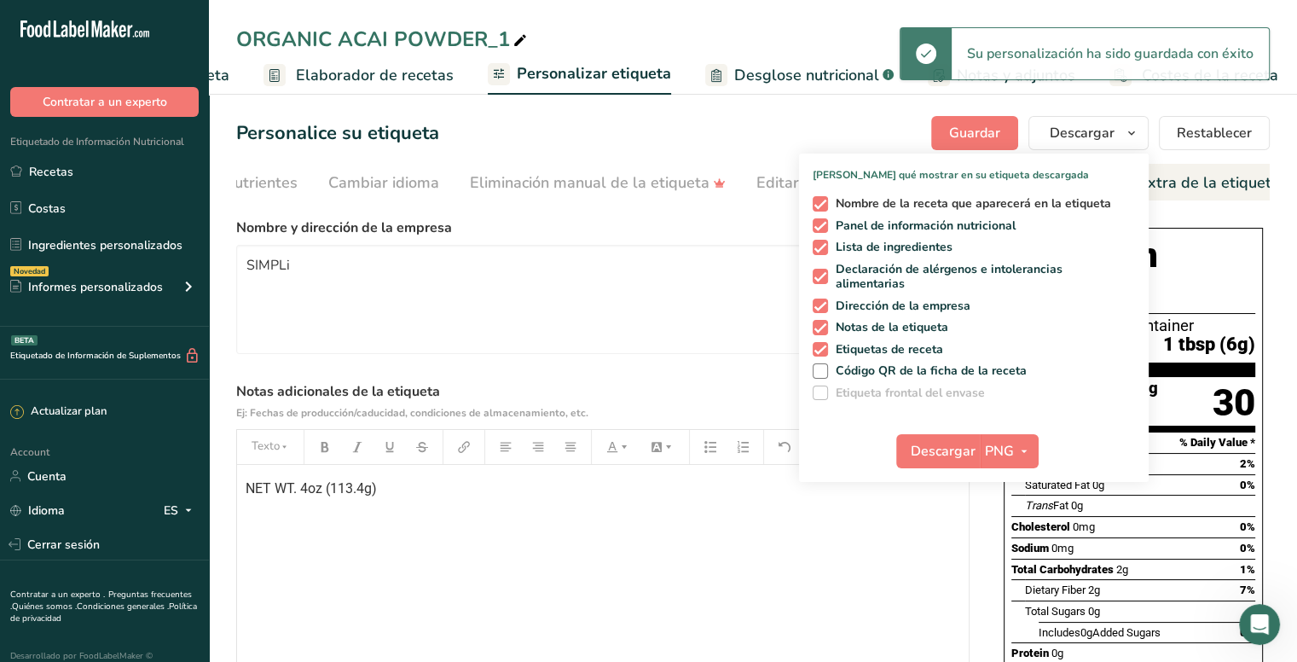
click at [822, 203] on span at bounding box center [820, 203] width 15 height 15
click at [822, 203] on input "Nombre de la receta que aparecerá en la etiqueta" at bounding box center [818, 203] width 11 height 11
checkbox input "false"
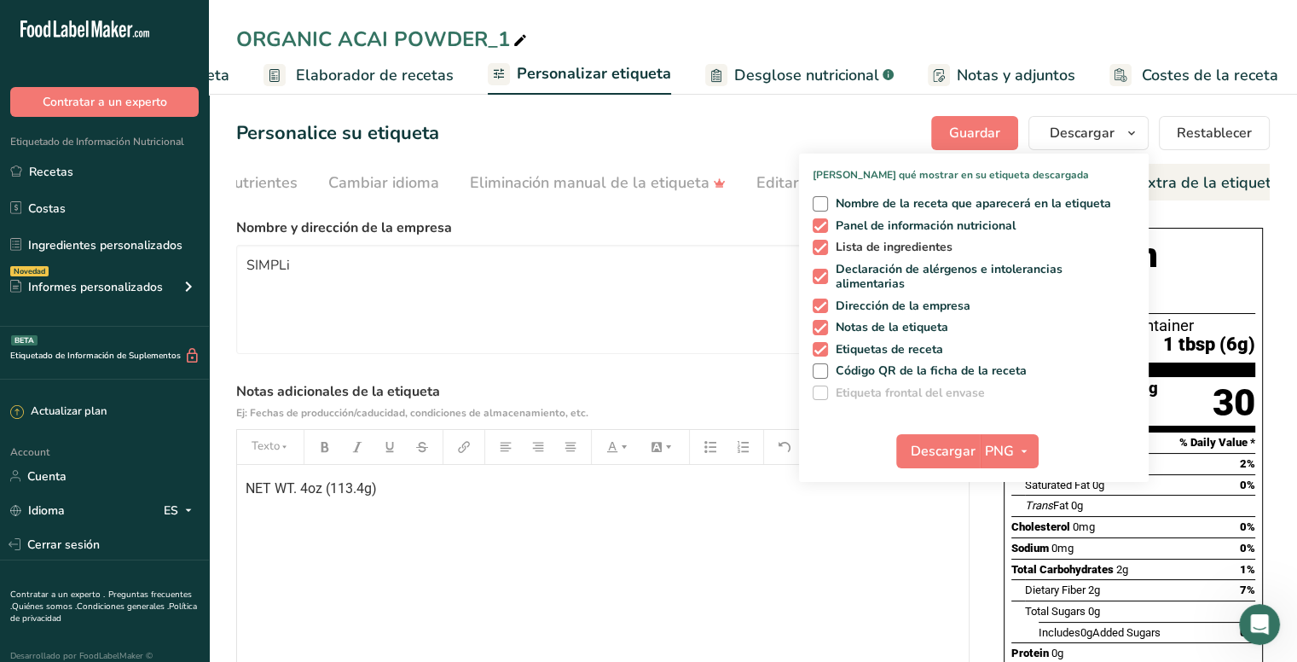
click at [824, 241] on span at bounding box center [820, 247] width 15 height 15
click at [824, 241] on input "Lista de ingredientes" at bounding box center [818, 246] width 11 height 11
checkbox input "false"
click at [825, 279] on span at bounding box center [820, 276] width 15 height 15
click at [824, 279] on input "Declaración de alérgenos e intolerancias alimentarias" at bounding box center [818, 276] width 11 height 11
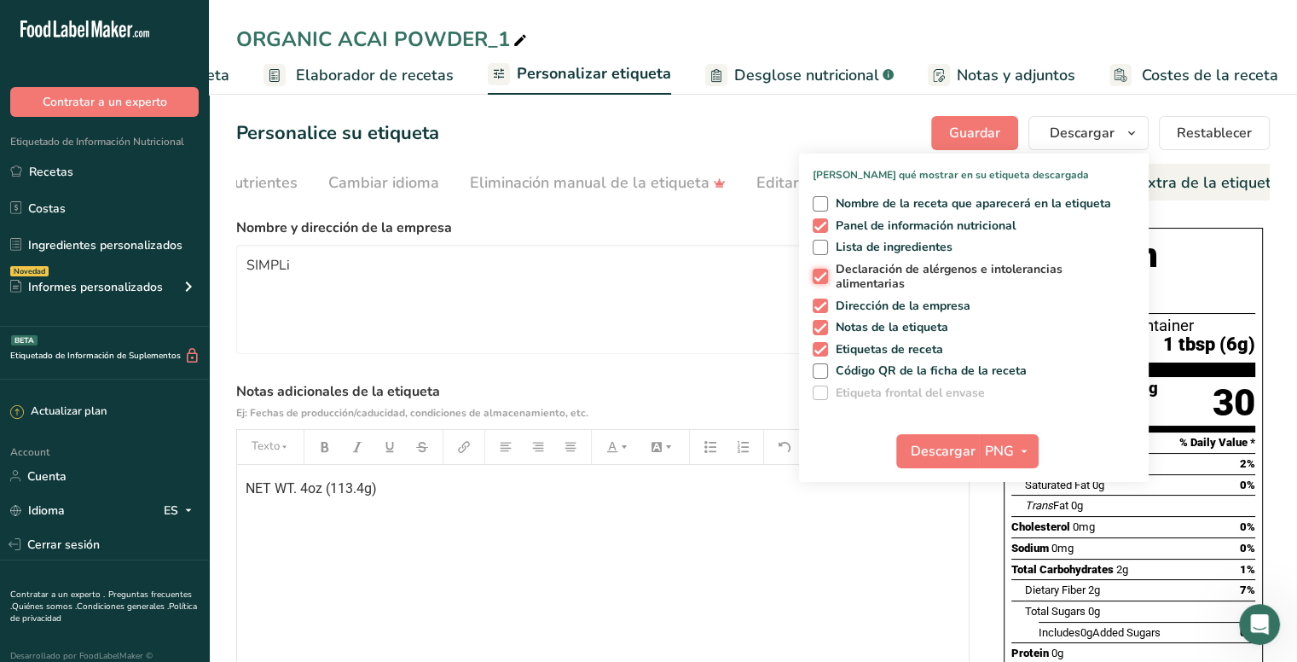
checkbox input "false"
click at [823, 306] on span at bounding box center [820, 305] width 15 height 15
click at [823, 306] on input "Dirección de la empresa" at bounding box center [818, 305] width 11 height 11
checkbox input "false"
click at [822, 333] on span at bounding box center [820, 327] width 15 height 15
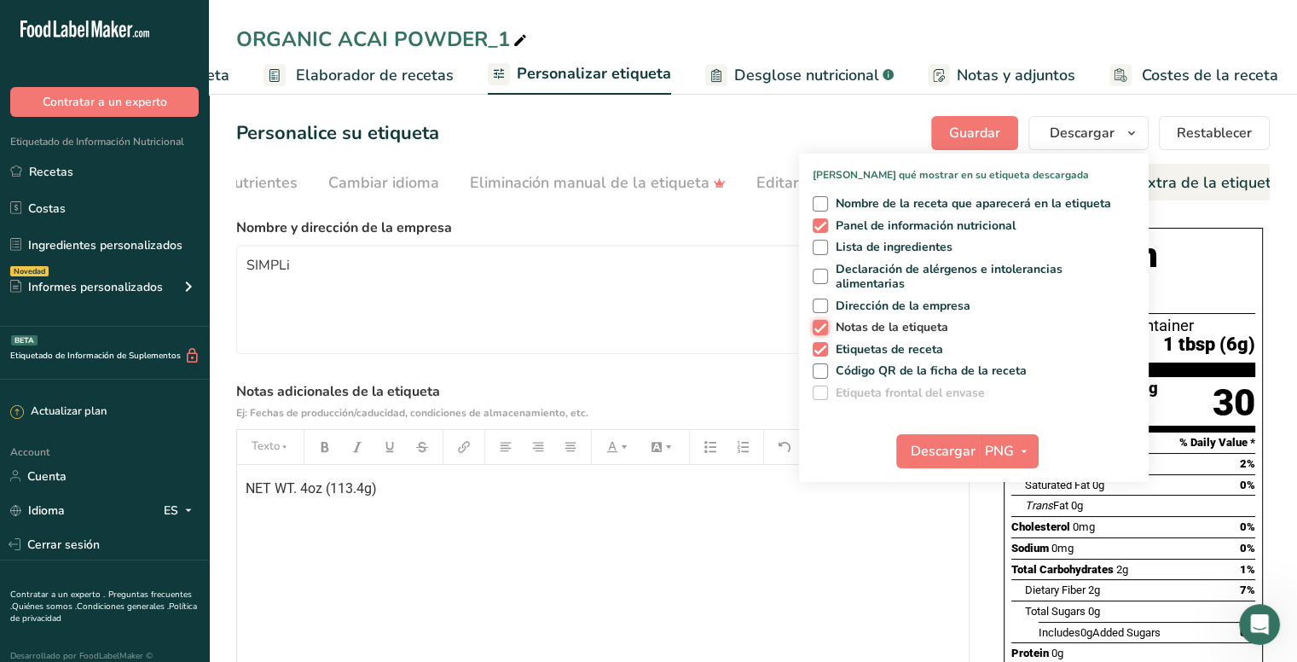
click at [822, 333] on input "Notas de la etiqueta" at bounding box center [818, 326] width 11 height 11
checkbox input "false"
click at [823, 350] on span at bounding box center [820, 349] width 15 height 15
click at [823, 350] on input "Etiquetas de receta" at bounding box center [818, 349] width 11 height 11
checkbox input "false"
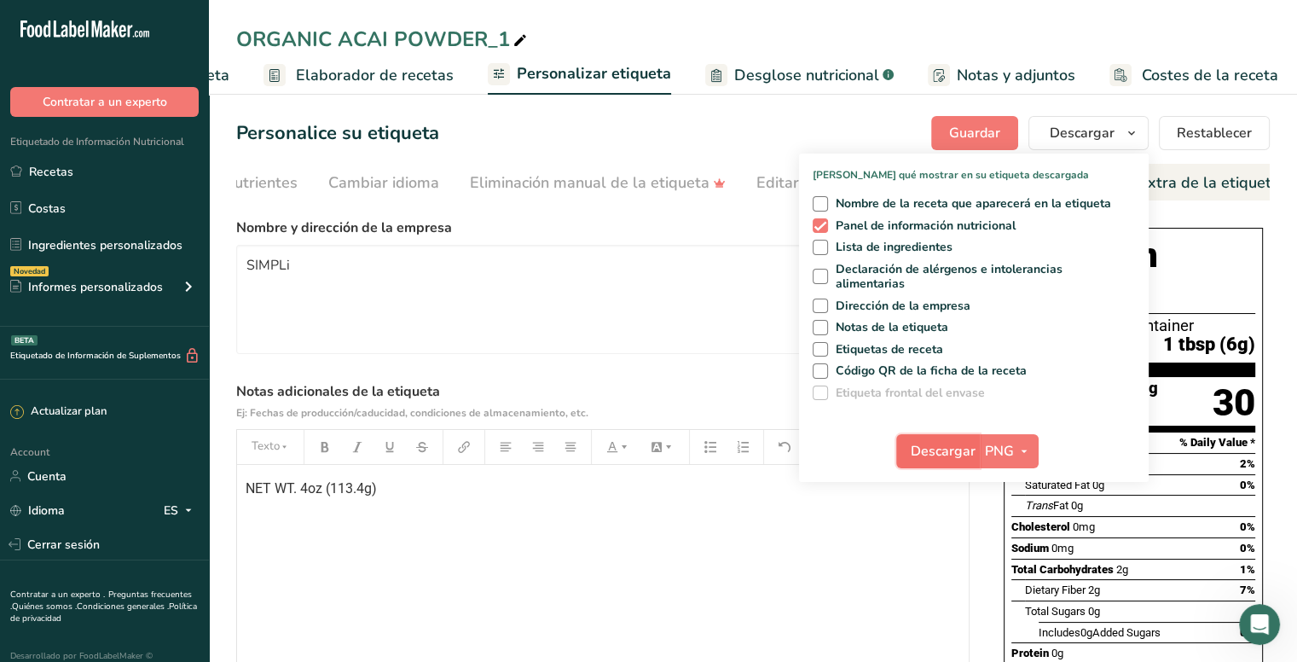
click at [941, 458] on span "Descargar" at bounding box center [943, 451] width 65 height 20
click at [71, 475] on link "Cuenta" at bounding box center [104, 476] width 209 height 30
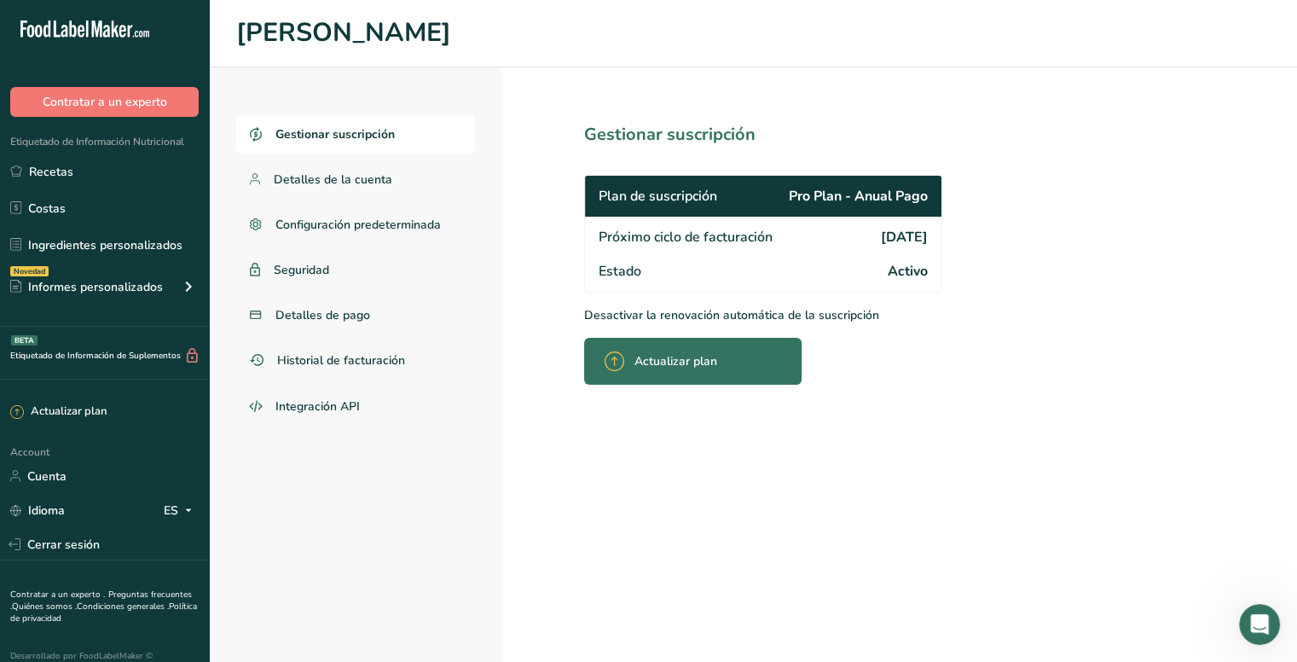
click at [78, 32] on icon at bounding box center [81, 31] width 7 height 13
click at [57, 20] on icon ".a-20{fill:#fff;}" at bounding box center [103, 33] width 166 height 26
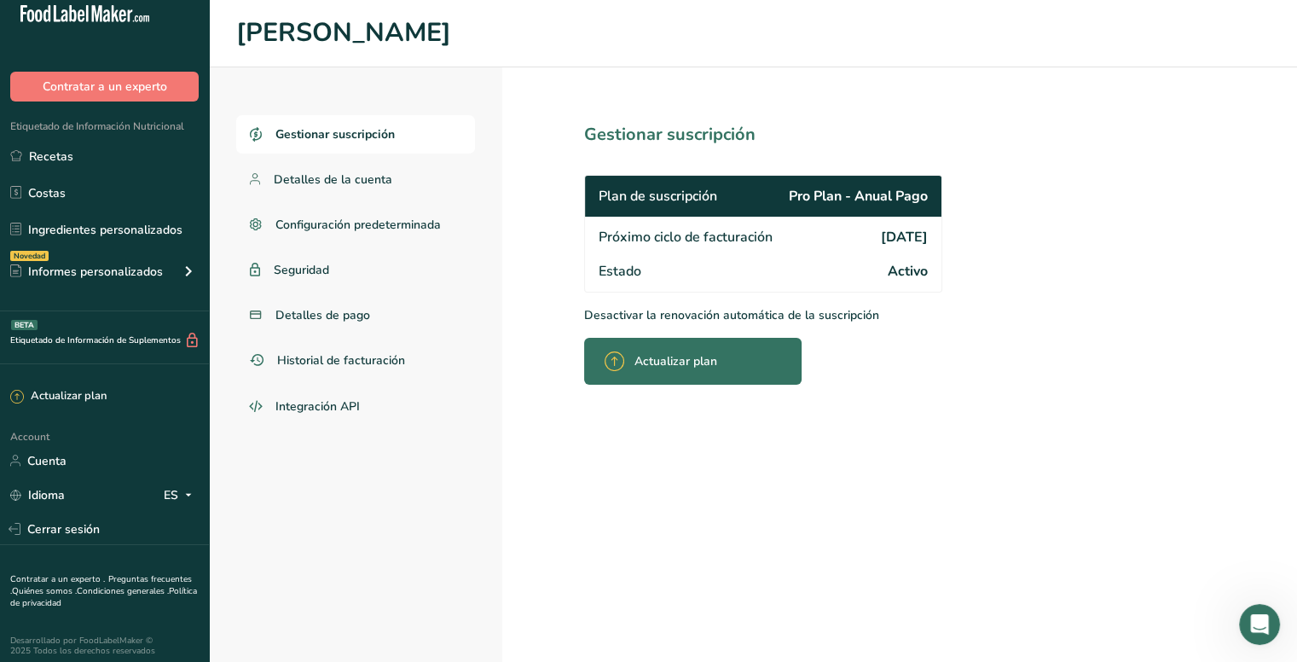
scroll to position [20, 0]
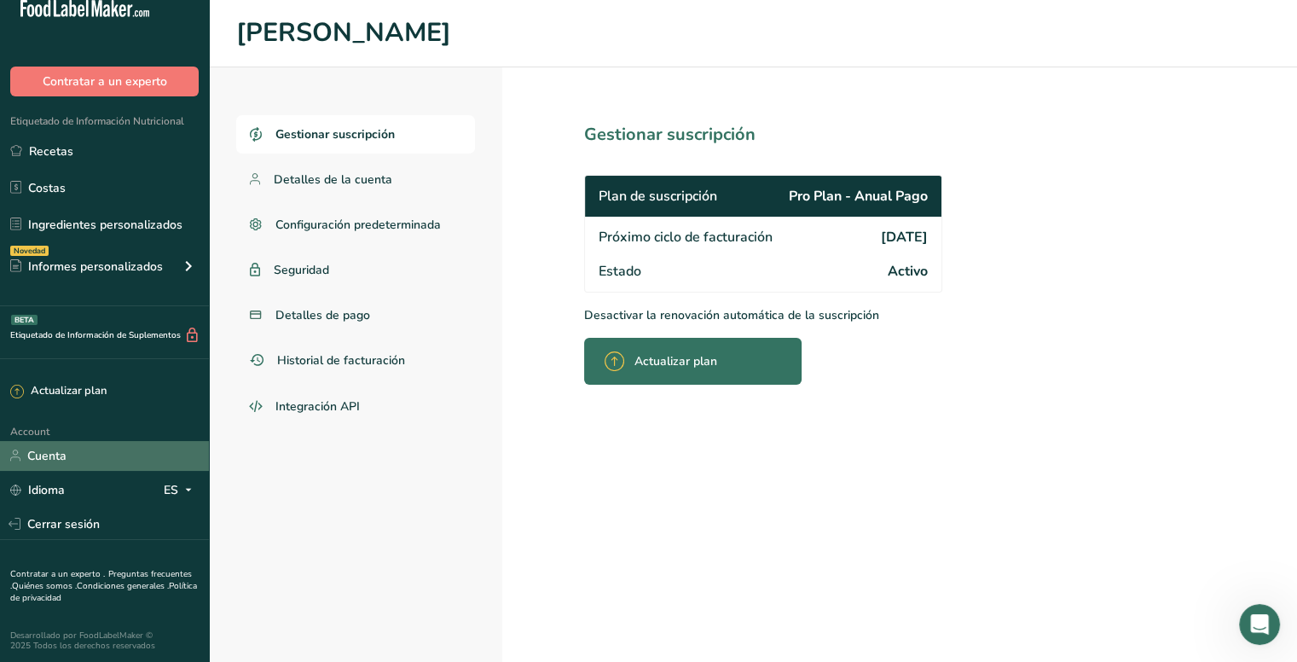
click at [62, 452] on link "Cuenta" at bounding box center [104, 456] width 209 height 30
click at [372, 180] on span "Detalles de la cuenta" at bounding box center [333, 180] width 119 height 18
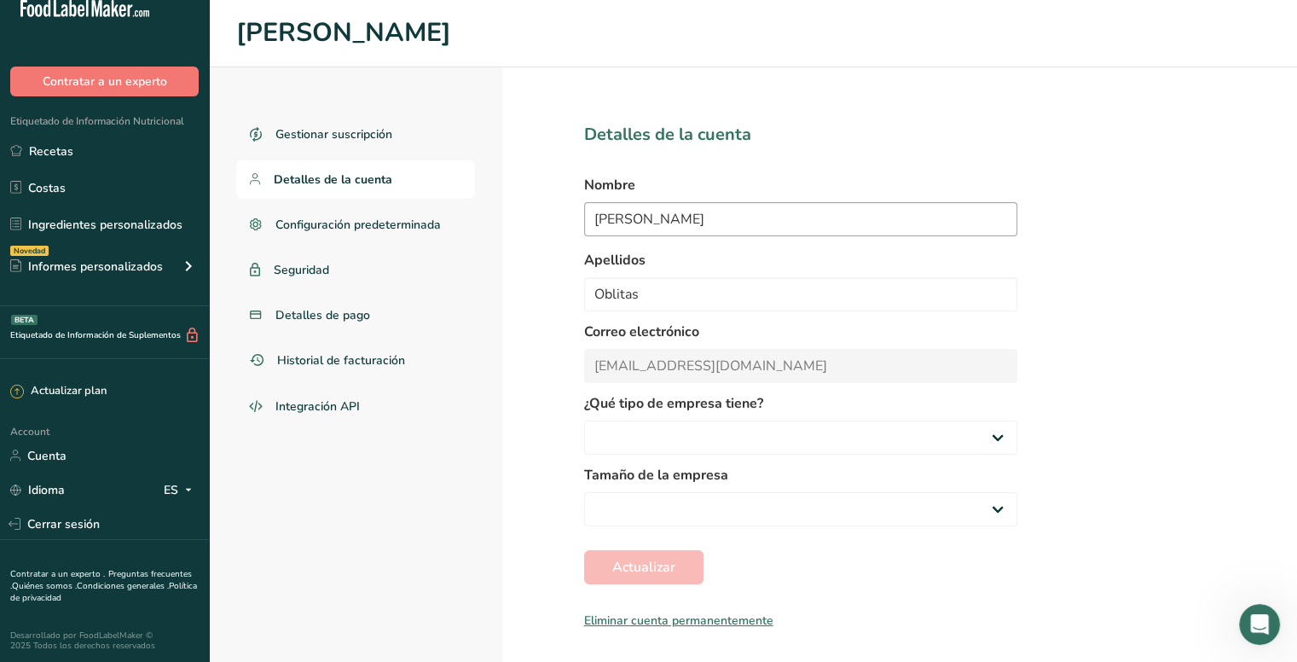
select select
click at [32, 636] on div "Desarrollado por FoodLabelMaker © 2025 Todos los derechos reservados" at bounding box center [104, 640] width 188 height 20
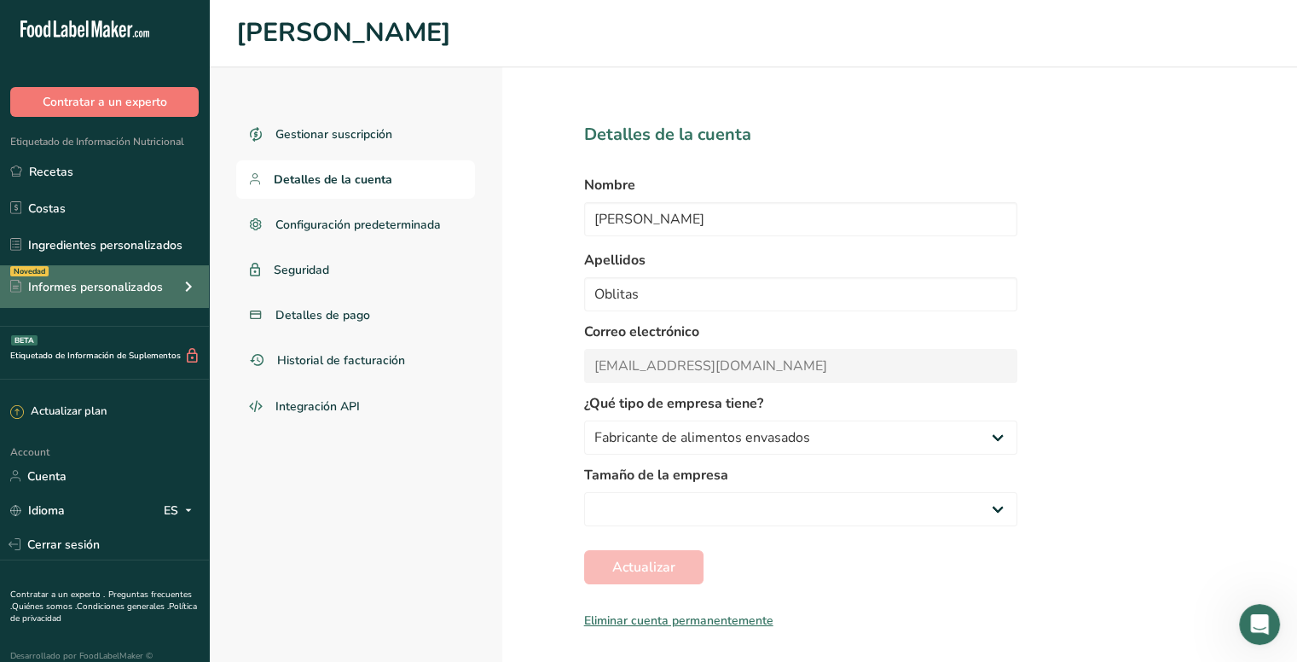
click at [158, 288] on div "Informes personalizados" at bounding box center [86, 287] width 153 height 18
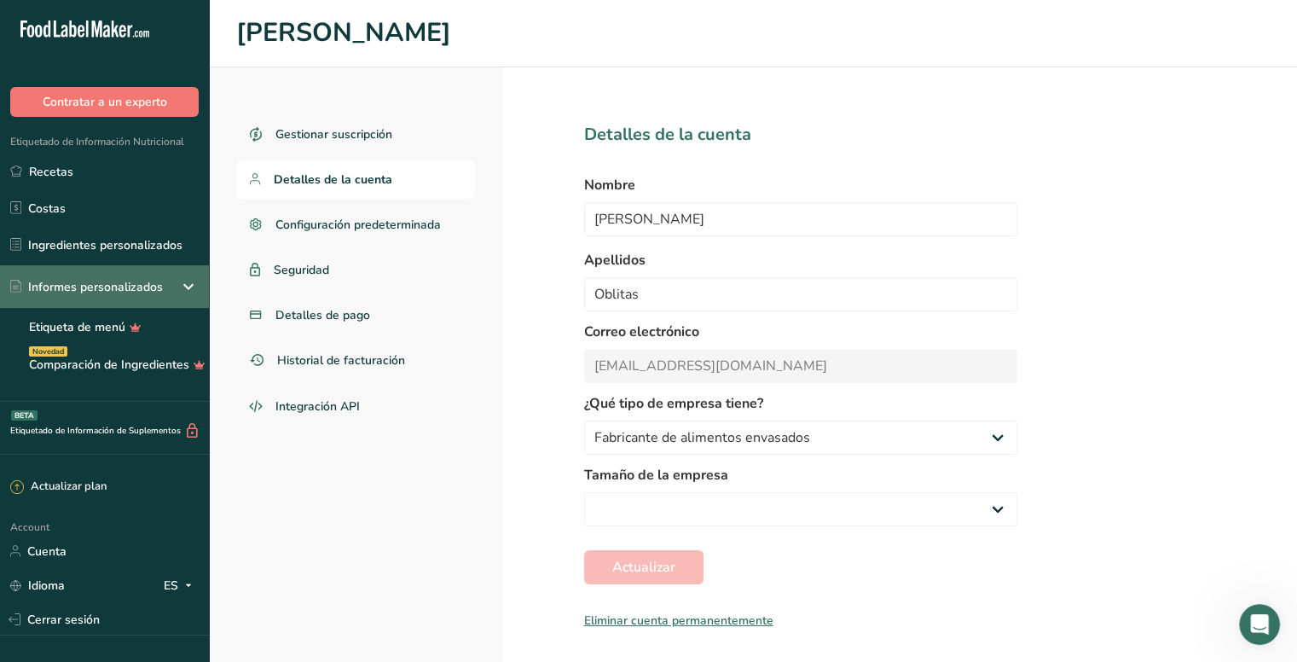
click at [158, 288] on div "Informes personalizados" at bounding box center [86, 287] width 153 height 18
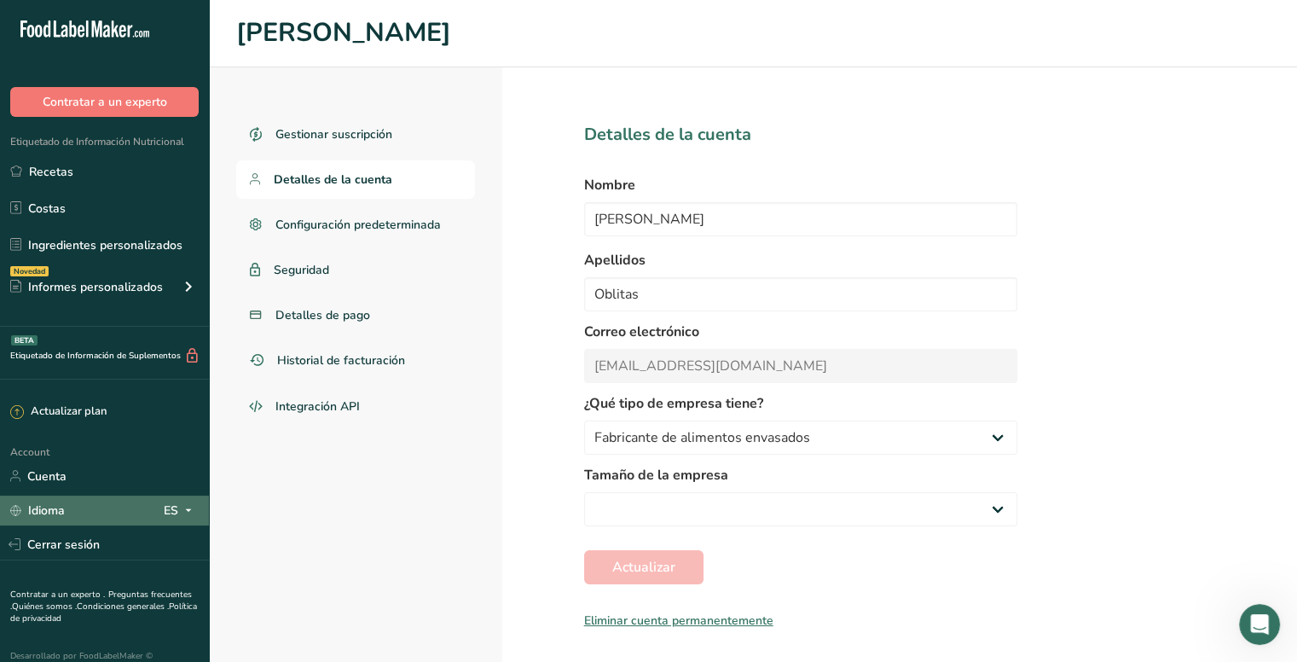
click at [163, 516] on div "Idioma ES" at bounding box center [104, 510] width 188 height 30
click at [119, 29] on icon at bounding box center [122, 31] width 7 height 13
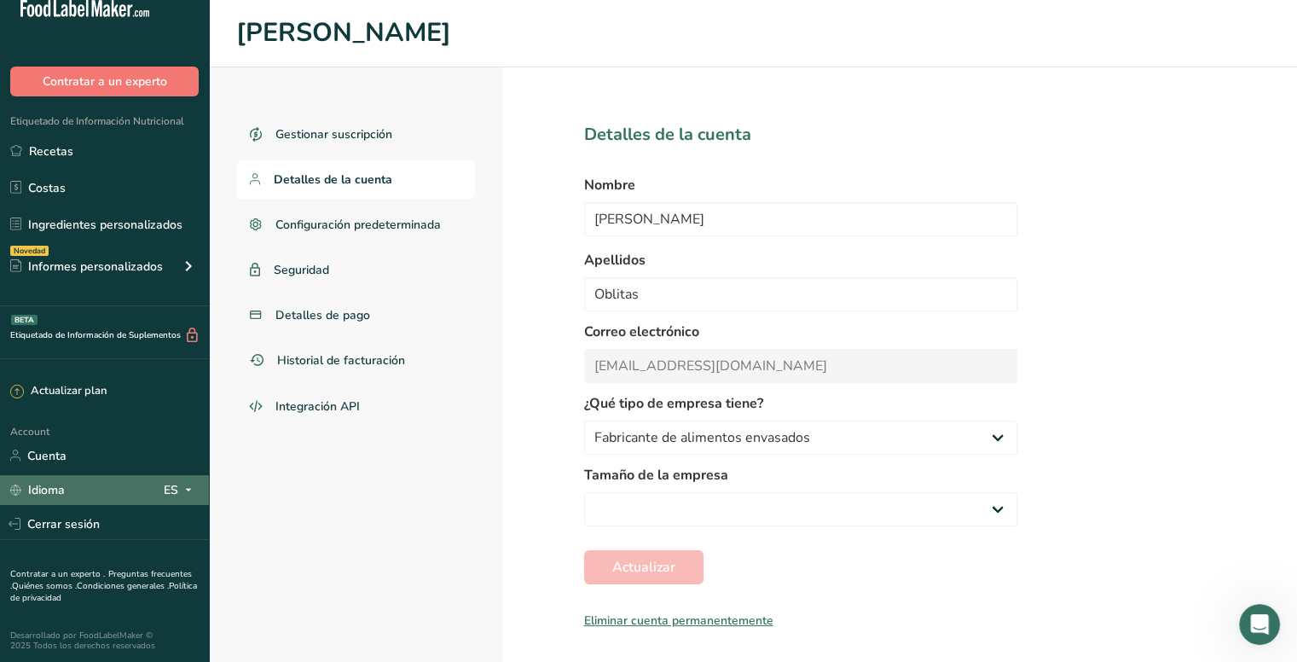
click at [194, 482] on icon at bounding box center [189, 489] width 14 height 21
click at [101, 518] on div "English" at bounding box center [92, 521] width 119 height 32
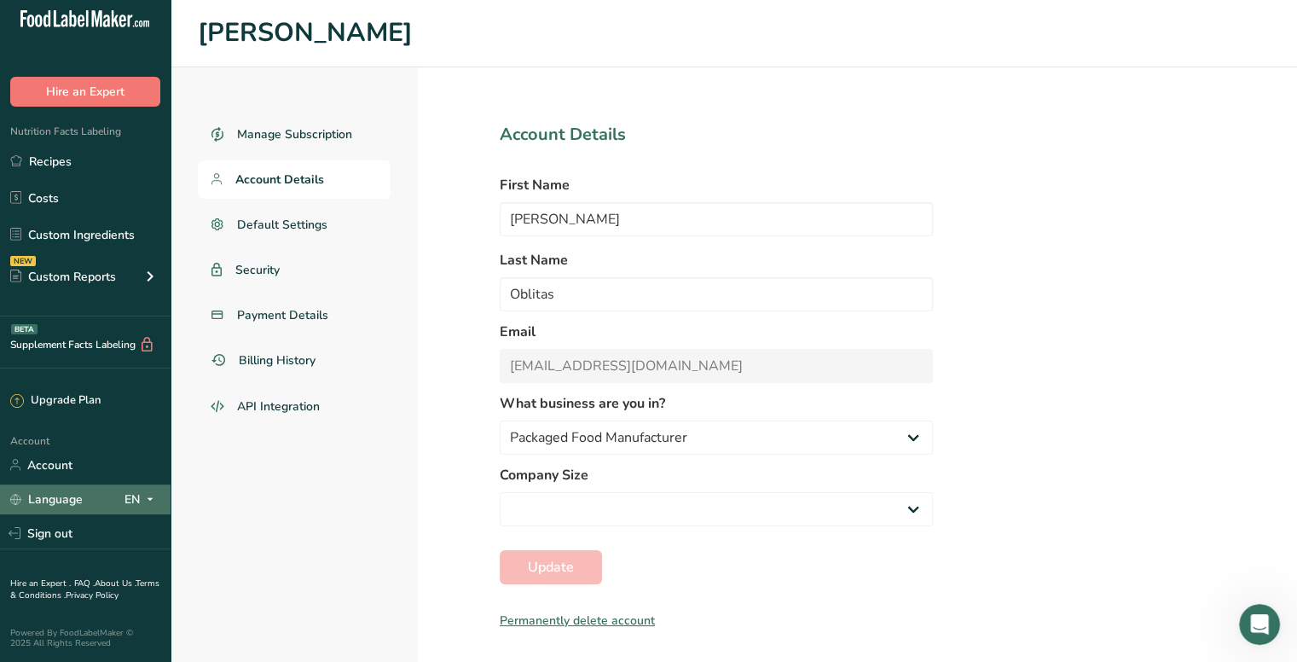
scroll to position [9, 0]
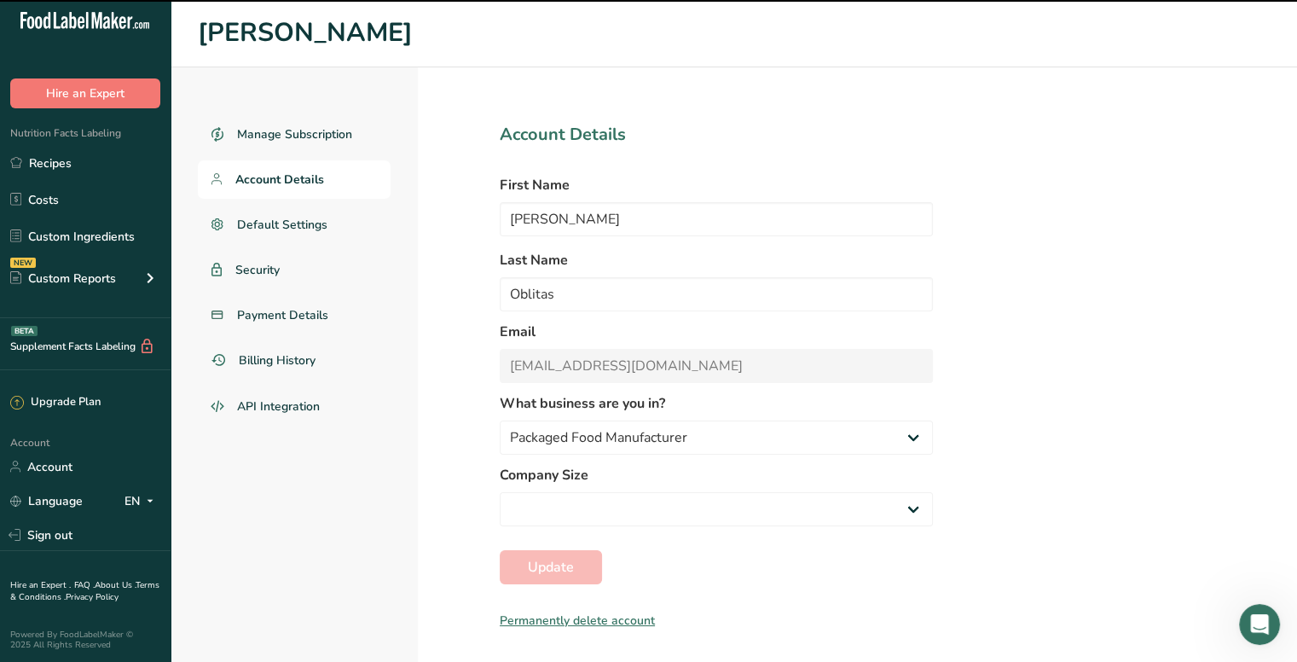
click at [158, 618] on div "Hire an Expert . FAQ . About Us . Terms & Conditions . Privacy Policy Powered B…" at bounding box center [85, 607] width 171 height 113
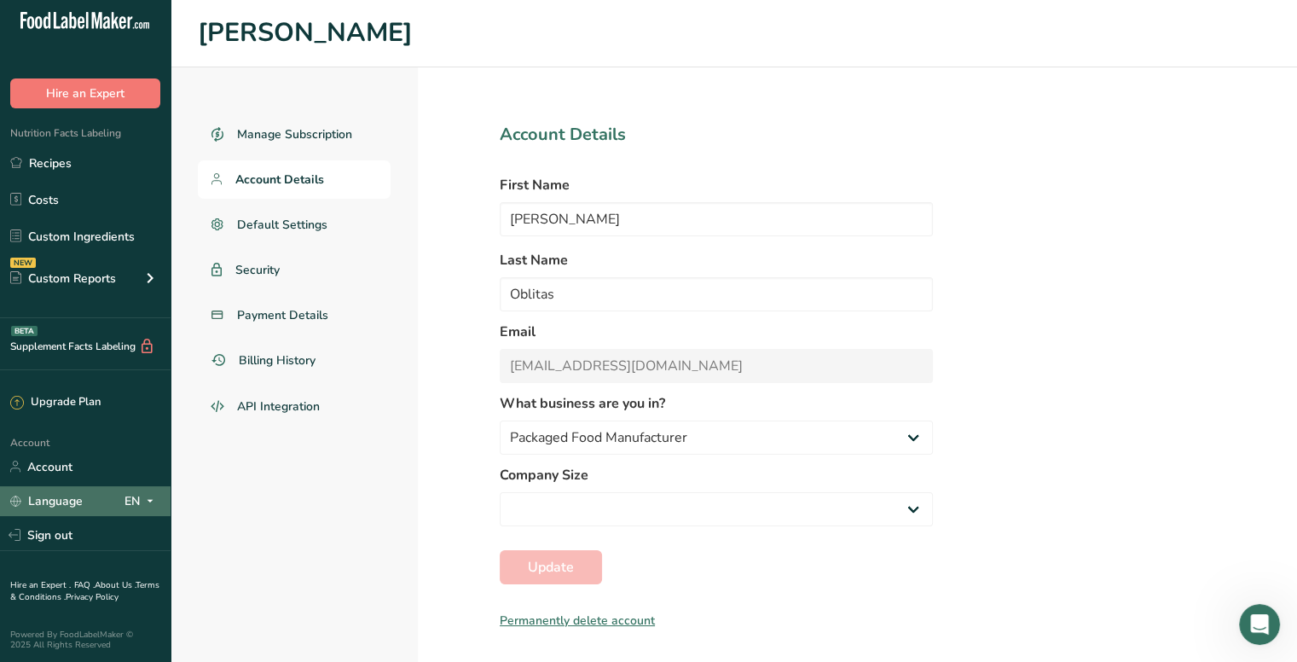
click at [147, 506] on icon at bounding box center [150, 500] width 14 height 21
click at [92, 570] on div "Spanish" at bounding box center [87, 563] width 119 height 32
